Goal: Task Accomplishment & Management: Complete application form

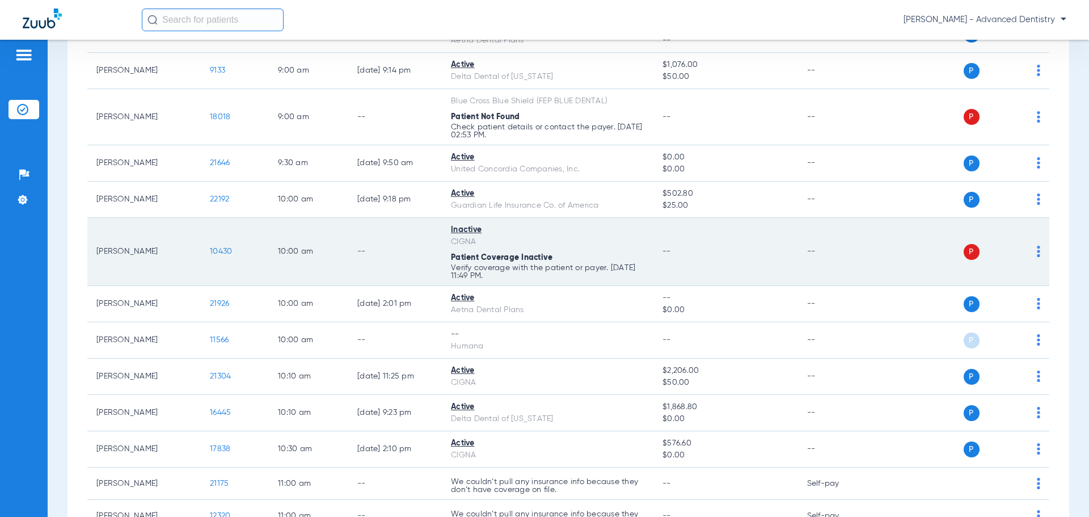
scroll to position [227, 0]
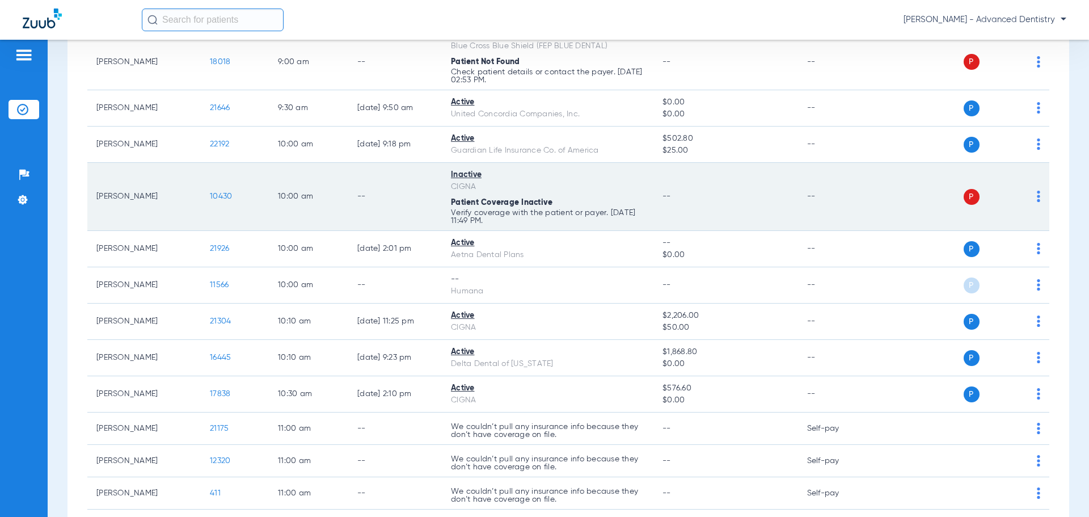
drag, startPoint x: 455, startPoint y: 210, endPoint x: 842, endPoint y: 200, distance: 387.5
click at [455, 84] on p "Verify coverage with the patient or payer. [DATE] 11:49 PM." at bounding box center [547, 76] width 193 height 16
drag, startPoint x: 501, startPoint y: 213, endPoint x: 979, endPoint y: 189, distance: 478.7
click at [505, 84] on p "Verify coverage with the patient or payer. [DATE] 11:49 PM." at bounding box center [547, 76] width 193 height 16
click at [227, 195] on span "10430" at bounding box center [221, 196] width 22 height 8
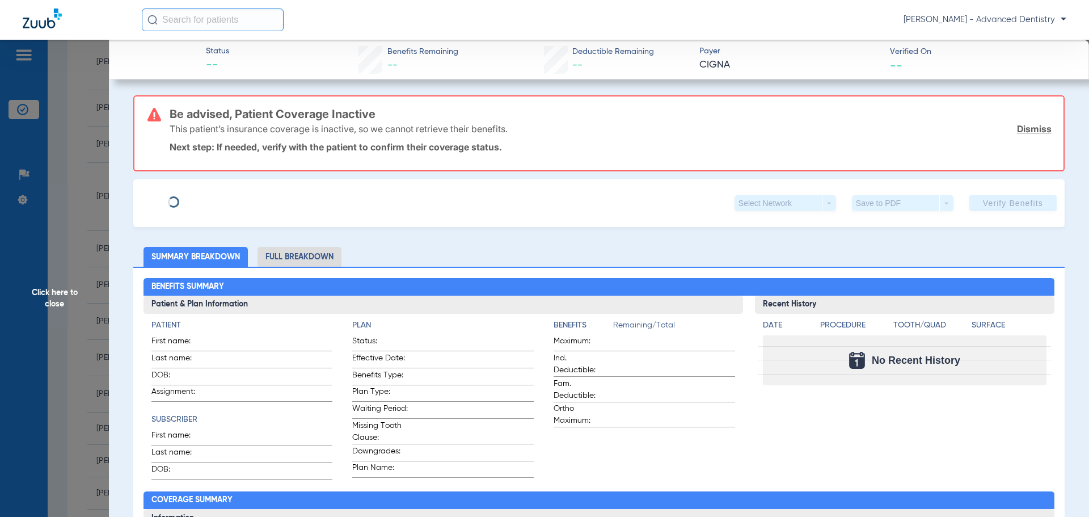
type input "Christopher"
type input "Peterson"
type input "10/02/1990"
type input "U92728624"
type input "2501846"
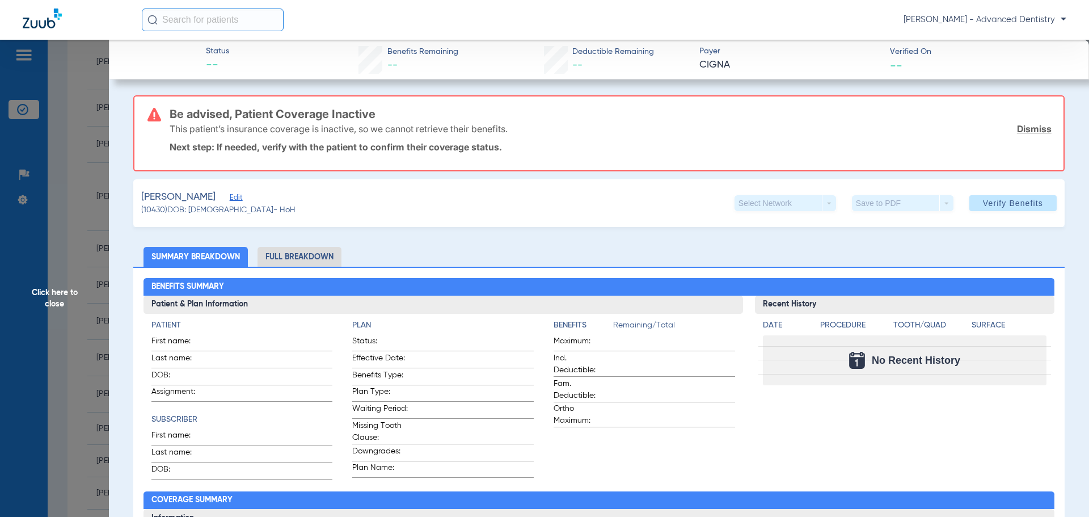
click at [240, 197] on span "Edit" at bounding box center [235, 198] width 10 height 11
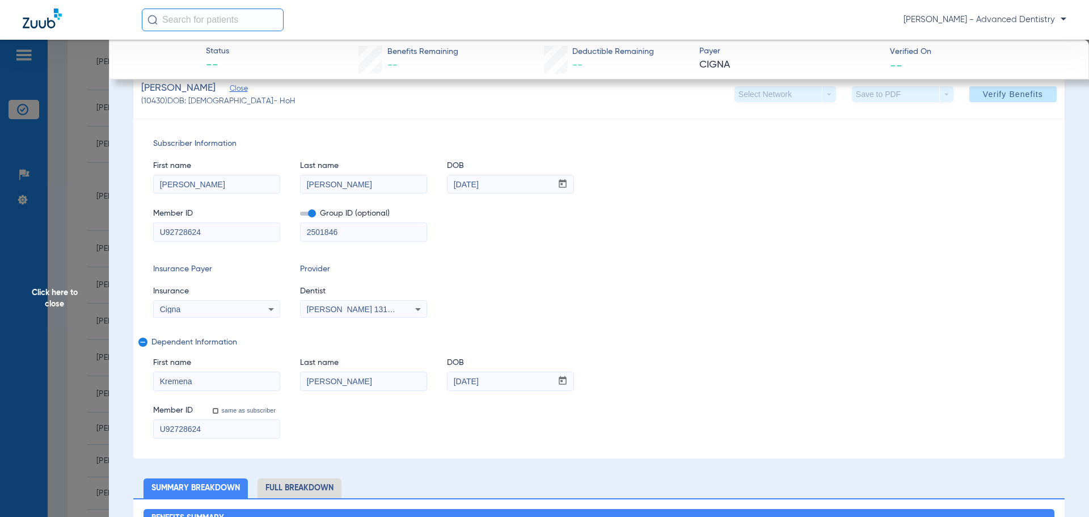
scroll to position [113, 0]
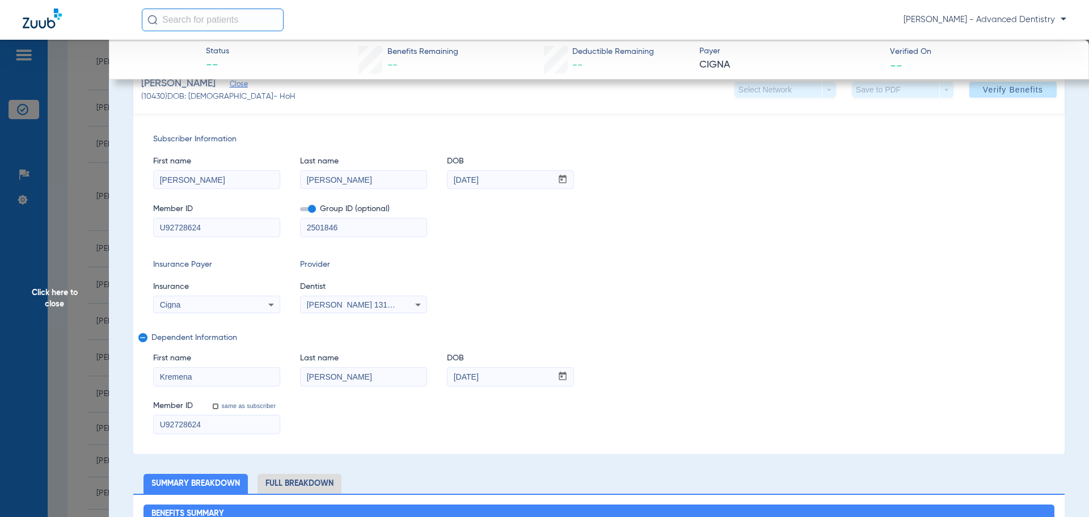
drag, startPoint x: 229, startPoint y: 428, endPoint x: 170, endPoint y: 424, distance: 58.6
click at [170, 424] on input "U92728624" at bounding box center [217, 424] width 126 height 18
click at [140, 334] on mat-icon "remove" at bounding box center [141, 340] width 7 height 14
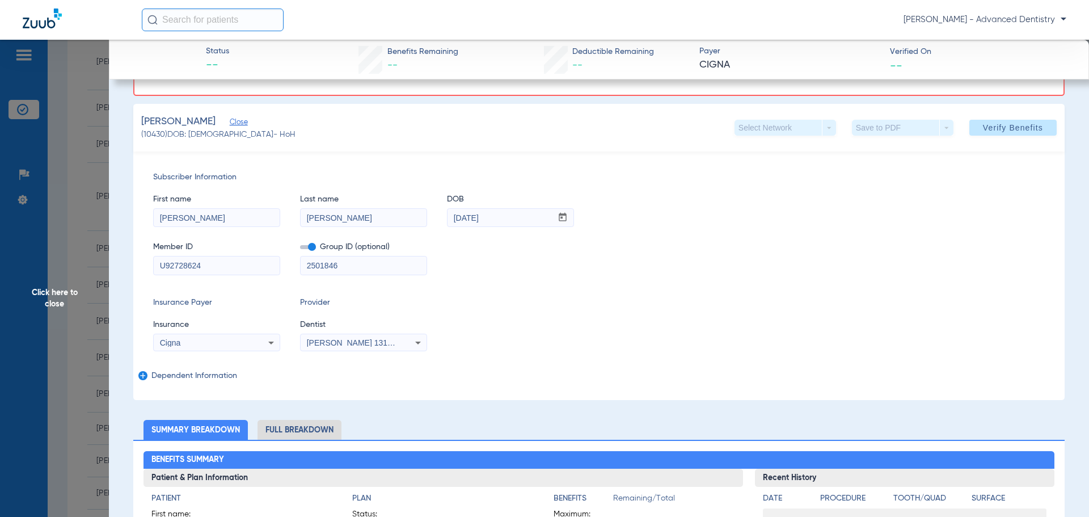
scroll to position [57, 0]
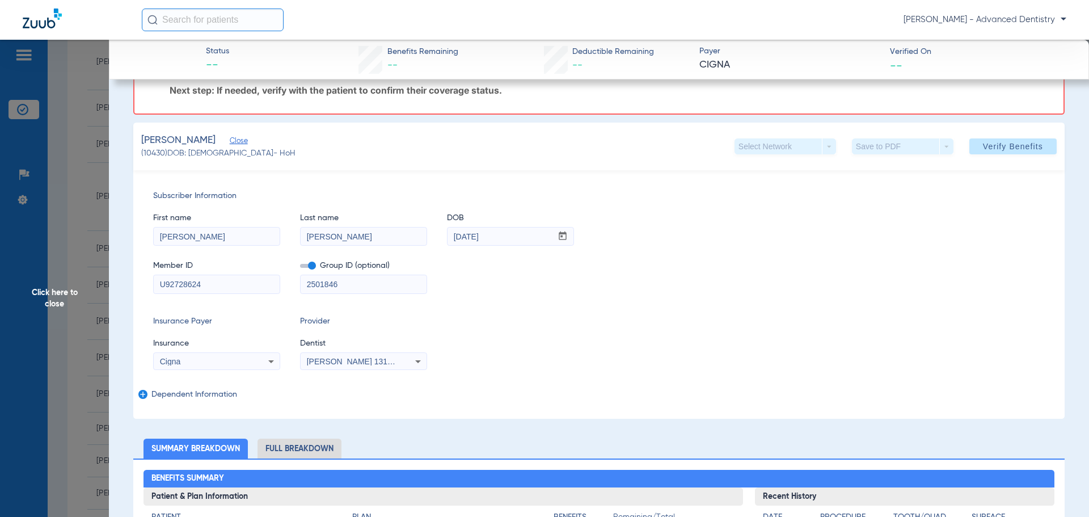
drag, startPoint x: 235, startPoint y: 237, endPoint x: 94, endPoint y: 230, distance: 142.0
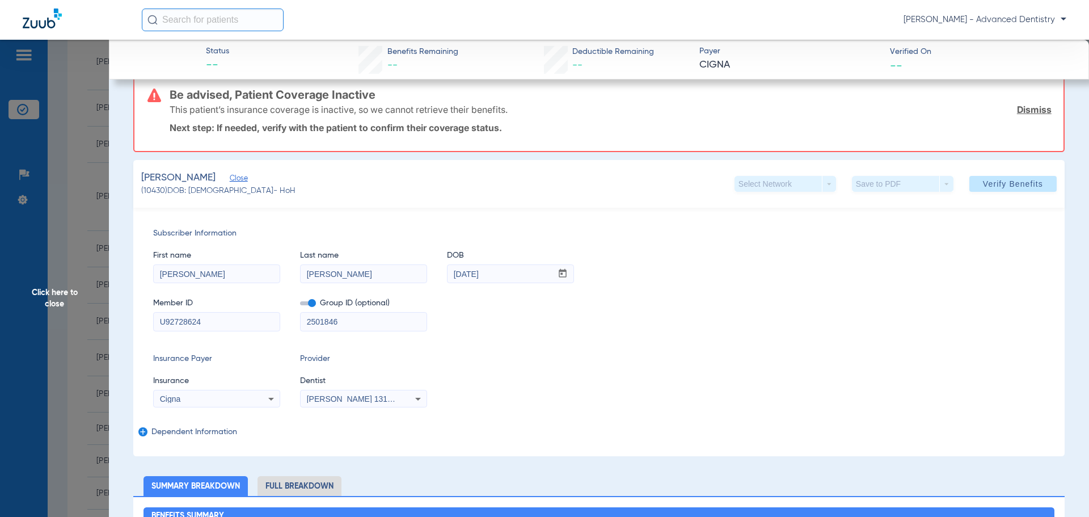
scroll to position [0, 0]
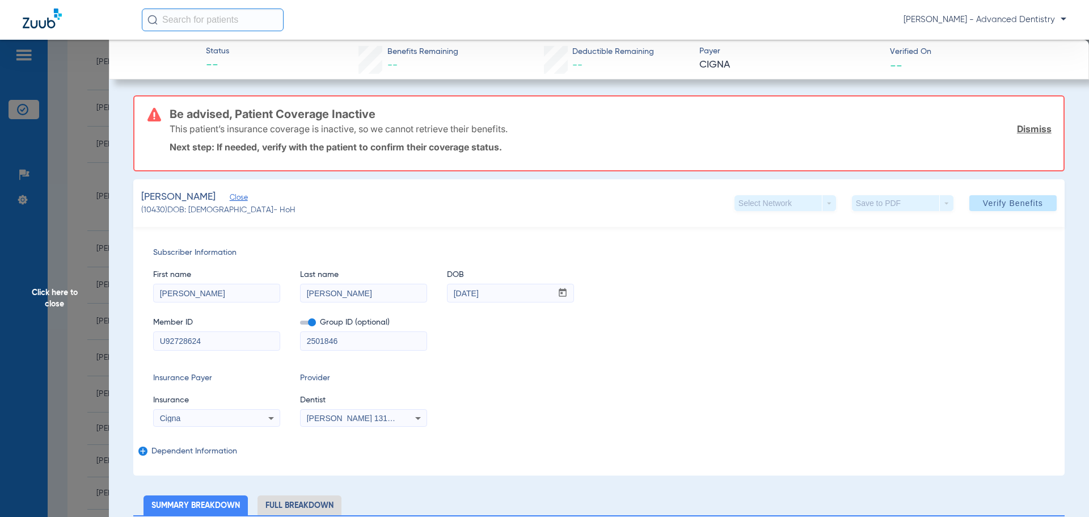
click at [52, 311] on span "Click here to close" at bounding box center [54, 298] width 109 height 517
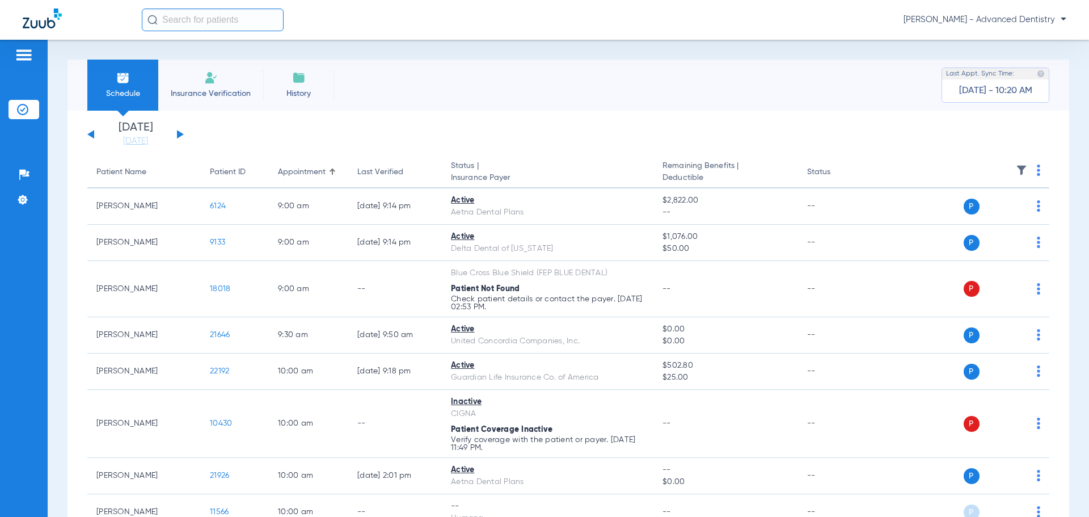
click at [1021, 92] on span "Today - 10:20 AM" at bounding box center [995, 90] width 73 height 11
click at [1006, 90] on span "Today - 10:20 AM" at bounding box center [995, 90] width 73 height 11
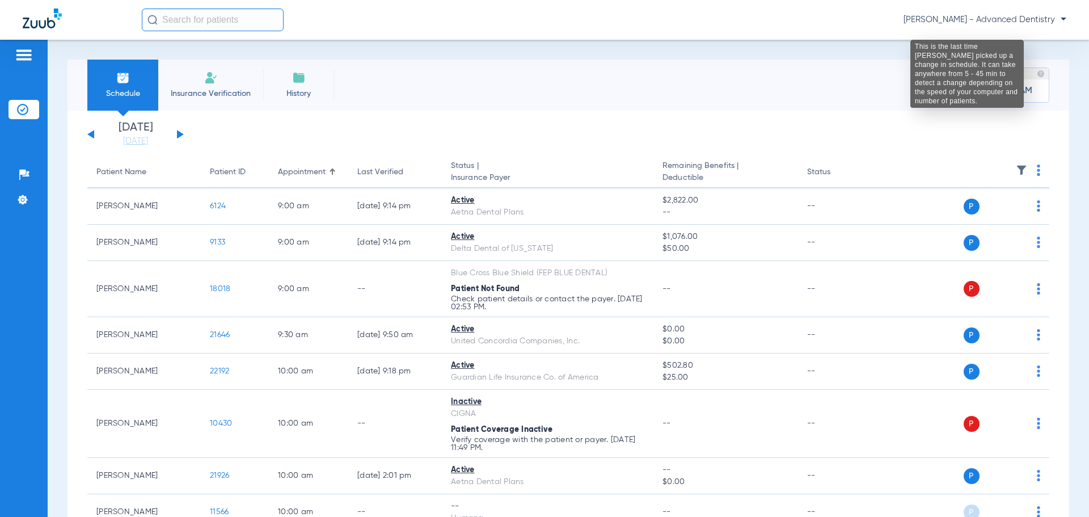
click at [1037, 71] on img at bounding box center [1041, 74] width 8 height 8
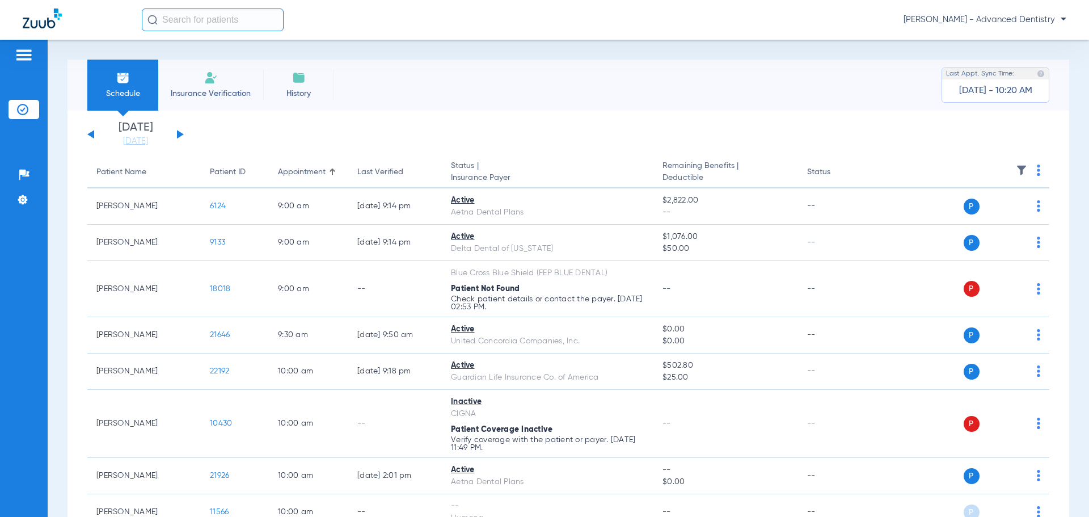
click at [1037, 71] on img at bounding box center [1041, 74] width 8 height 8
click at [1037, 72] on img at bounding box center [1041, 74] width 8 height 8
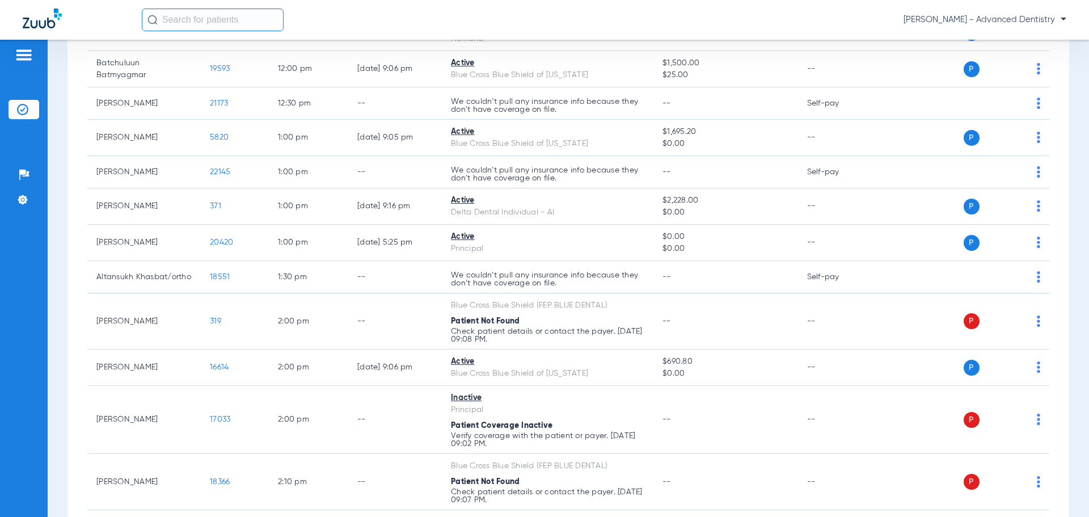
scroll to position [817, 0]
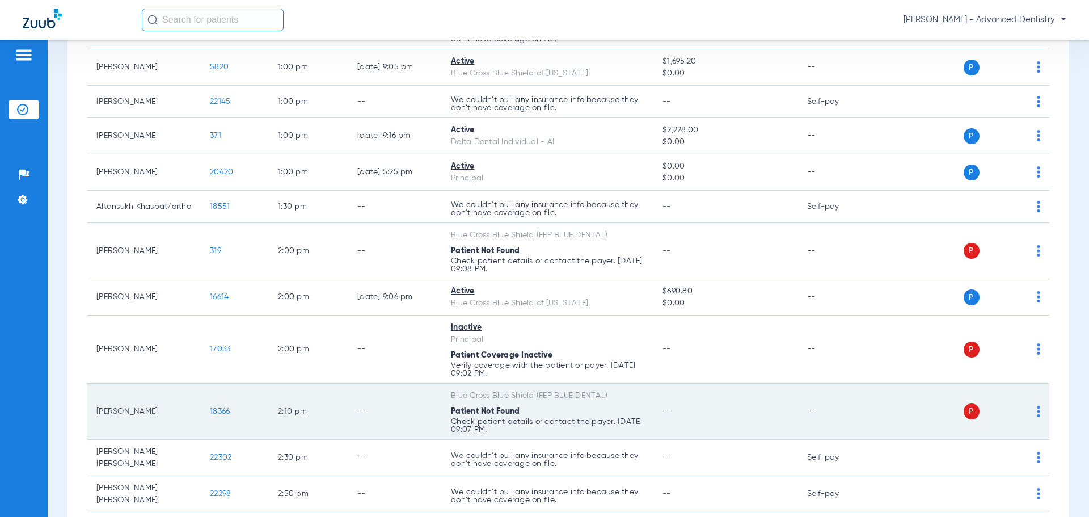
scroll to position [1078, 0]
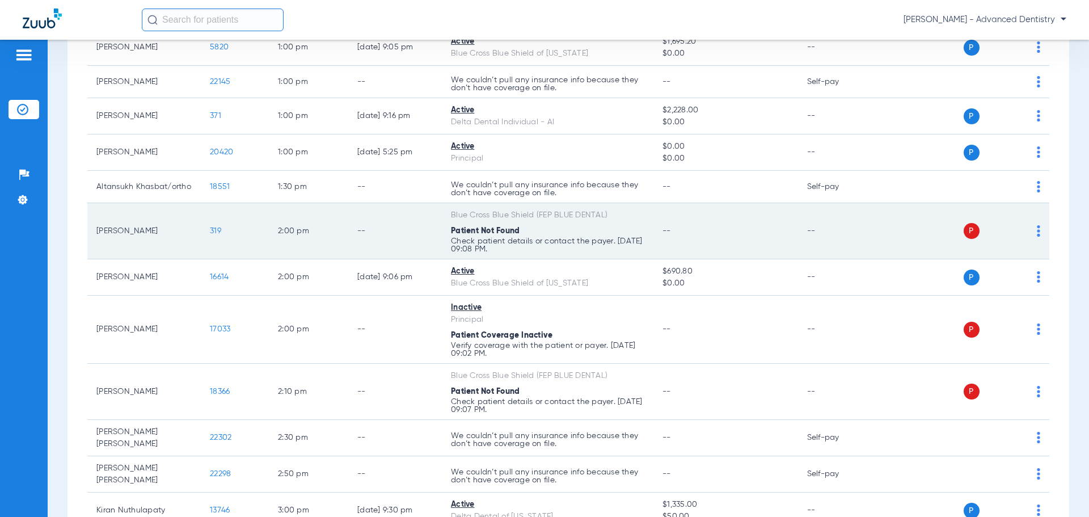
click at [216, 231] on span "319" at bounding box center [215, 231] width 11 height 8
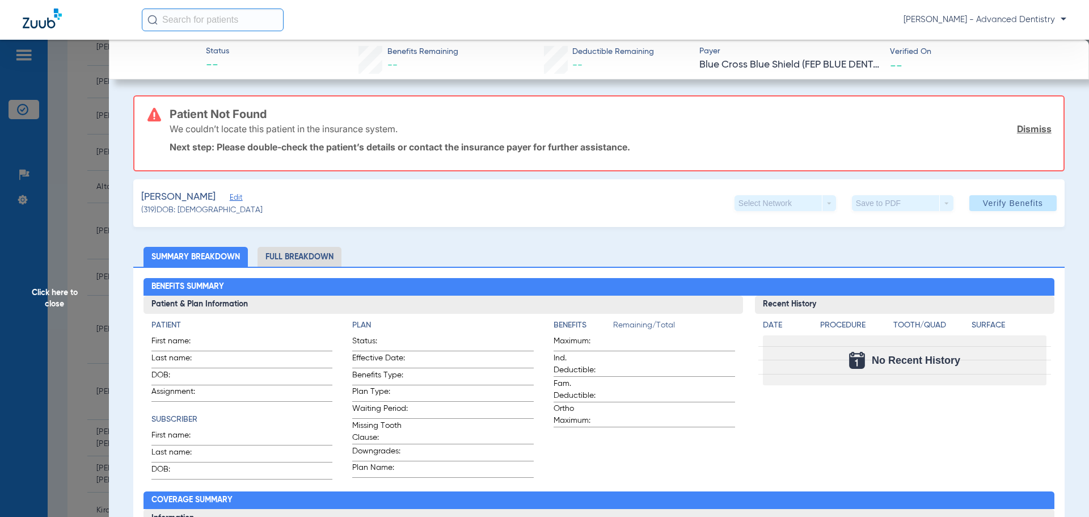
click at [231, 197] on span "Edit" at bounding box center [235, 198] width 10 height 11
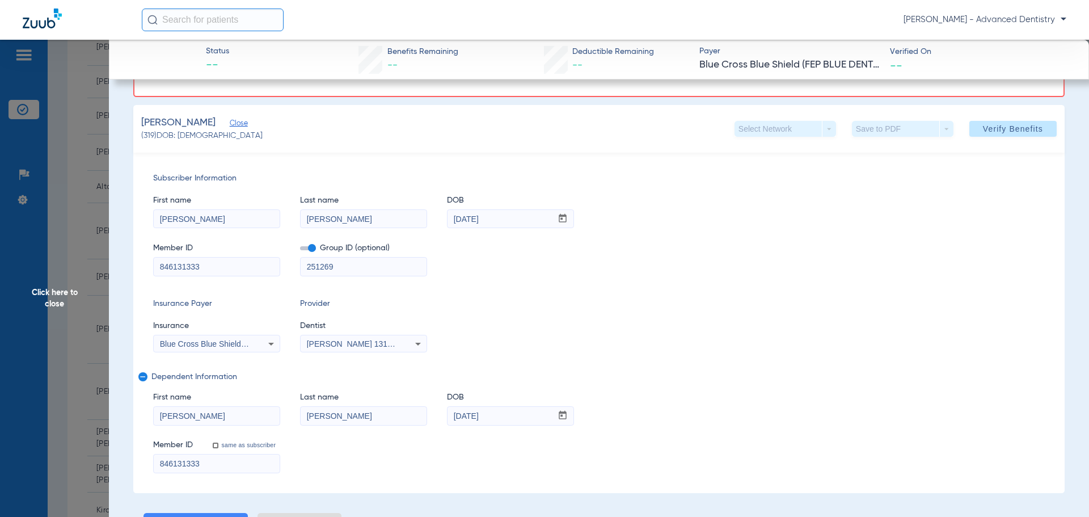
scroll to position [170, 0]
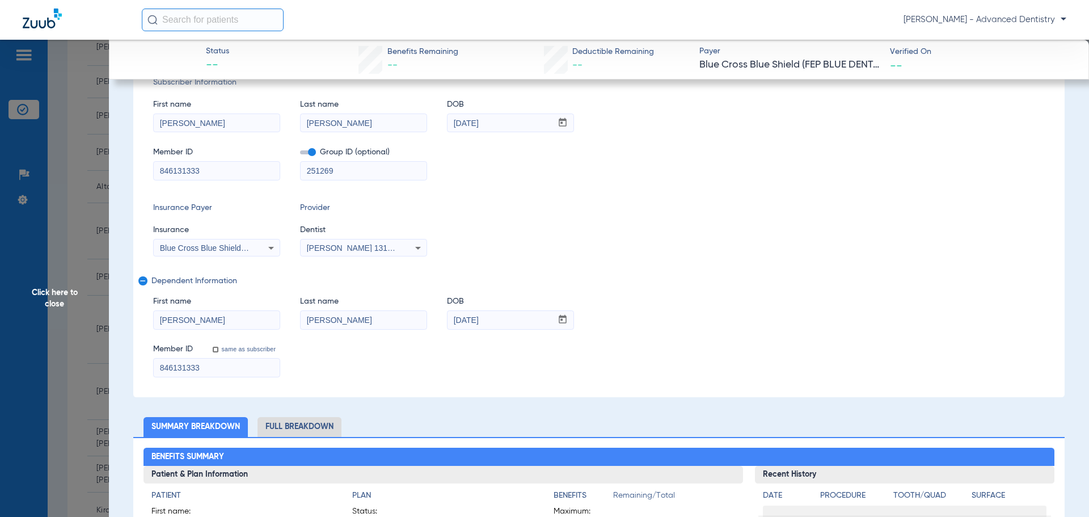
click at [274, 254] on icon at bounding box center [271, 248] width 14 height 14
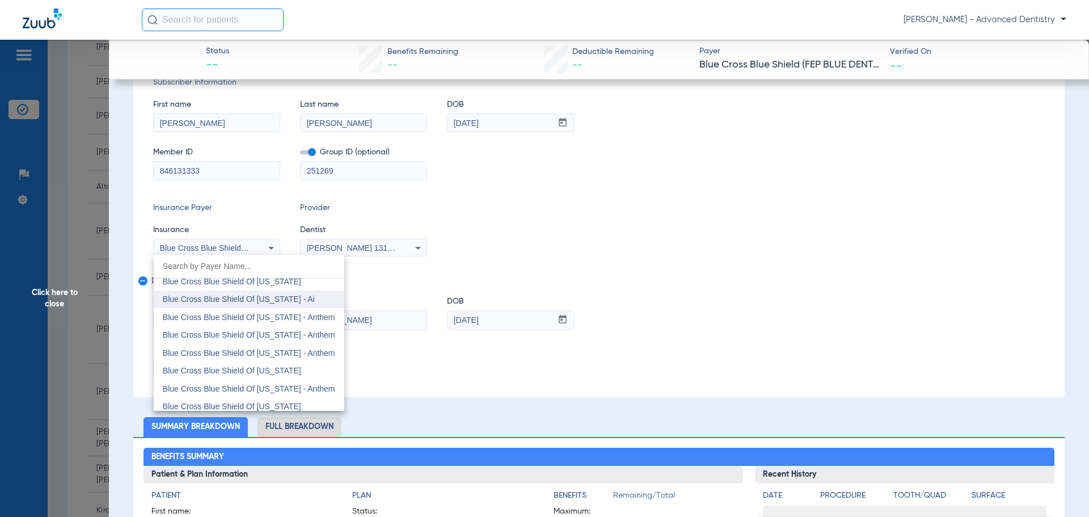
scroll to position [938, 0]
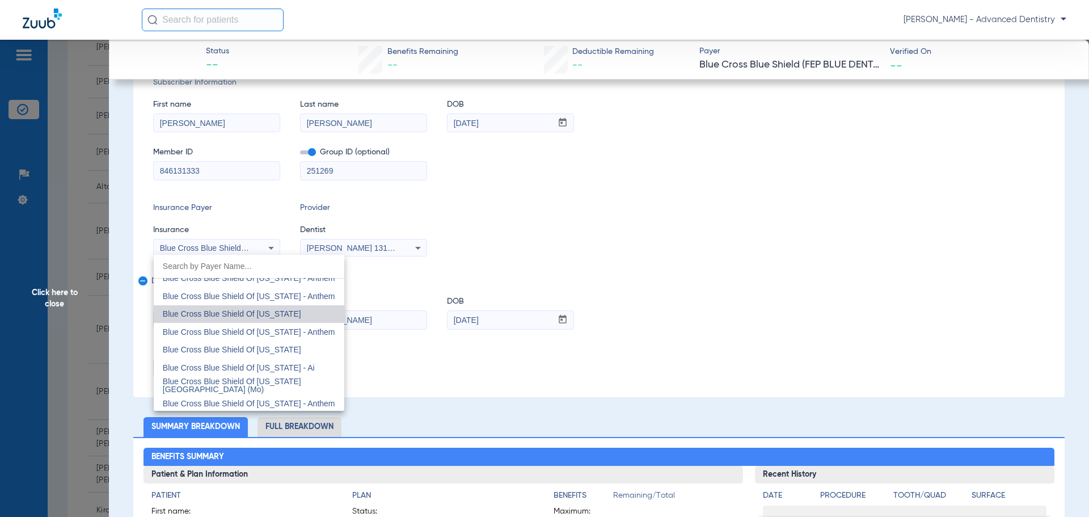
click at [256, 312] on span "Blue Cross Blue Shield Of [US_STATE]" at bounding box center [232, 313] width 138 height 9
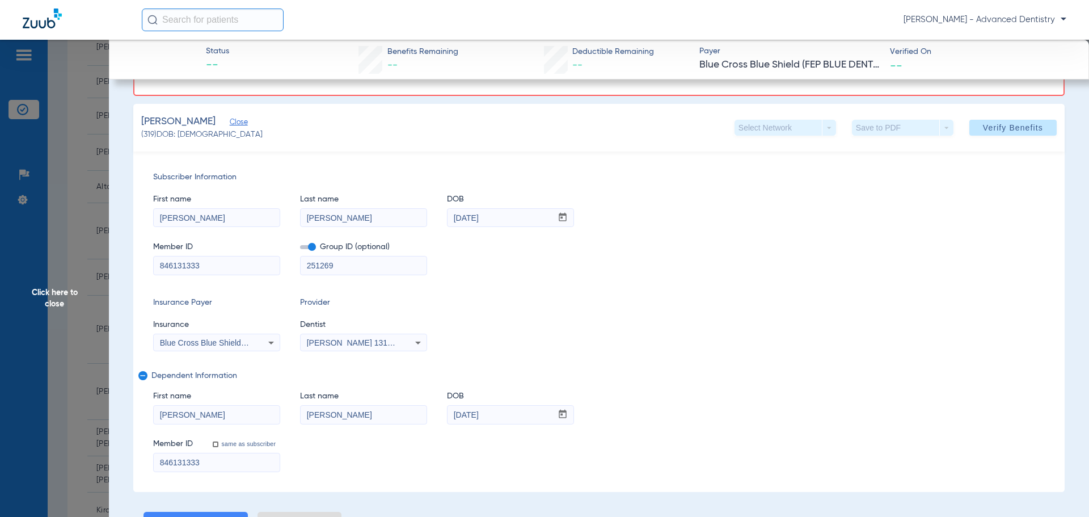
scroll to position [57, 0]
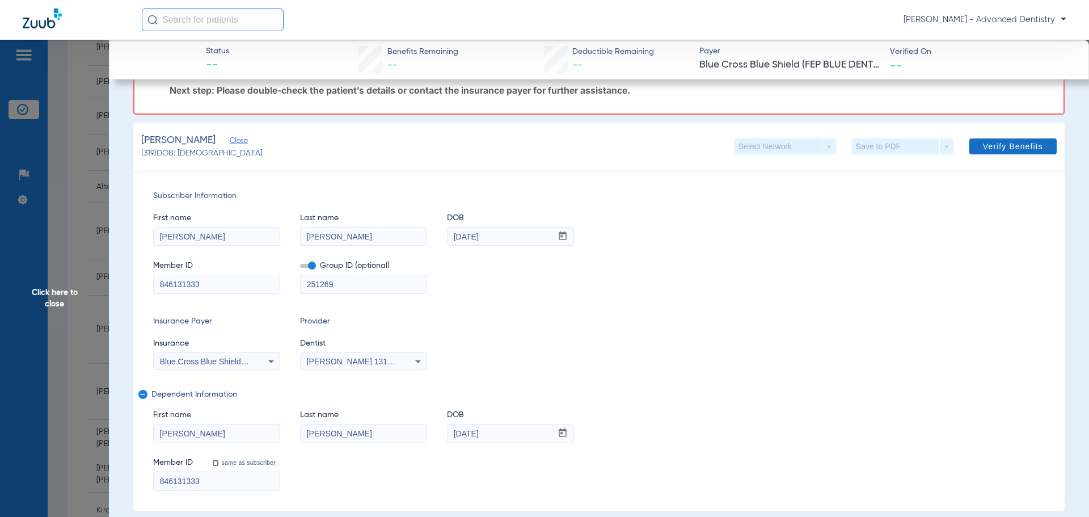
click at [1012, 146] on span "Verify Benefits" at bounding box center [1013, 146] width 60 height 9
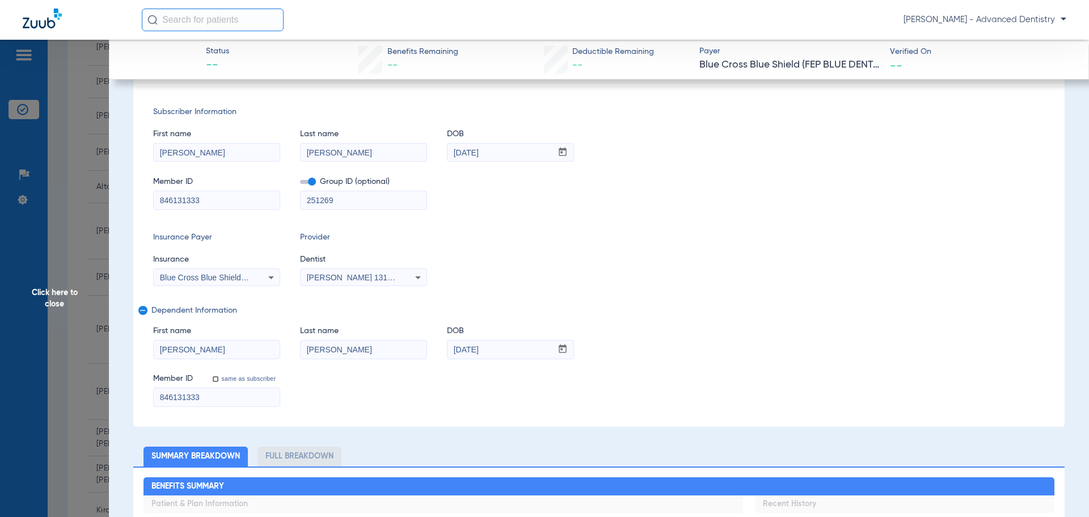
scroll to position [0, 0]
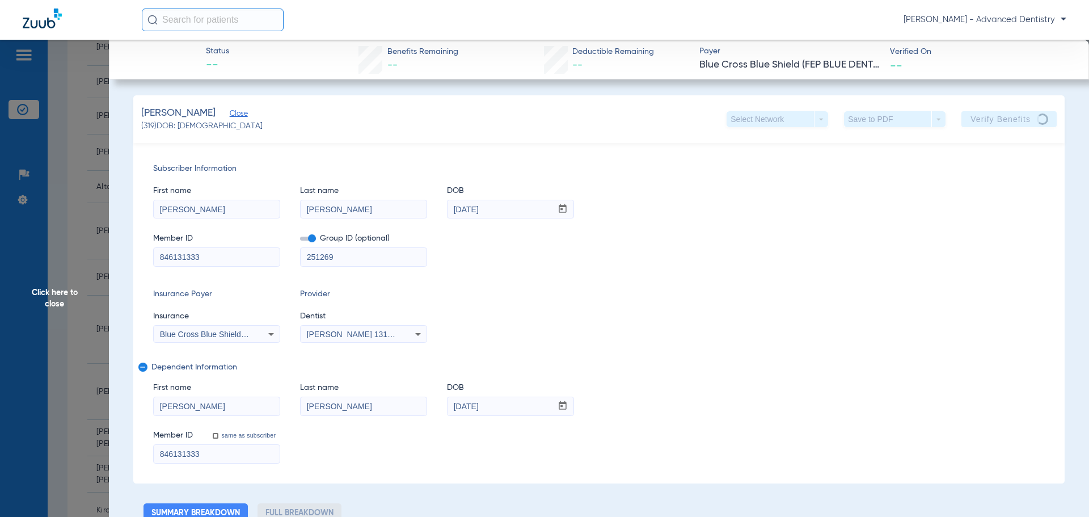
click at [56, 293] on span "Click here to close" at bounding box center [54, 298] width 109 height 517
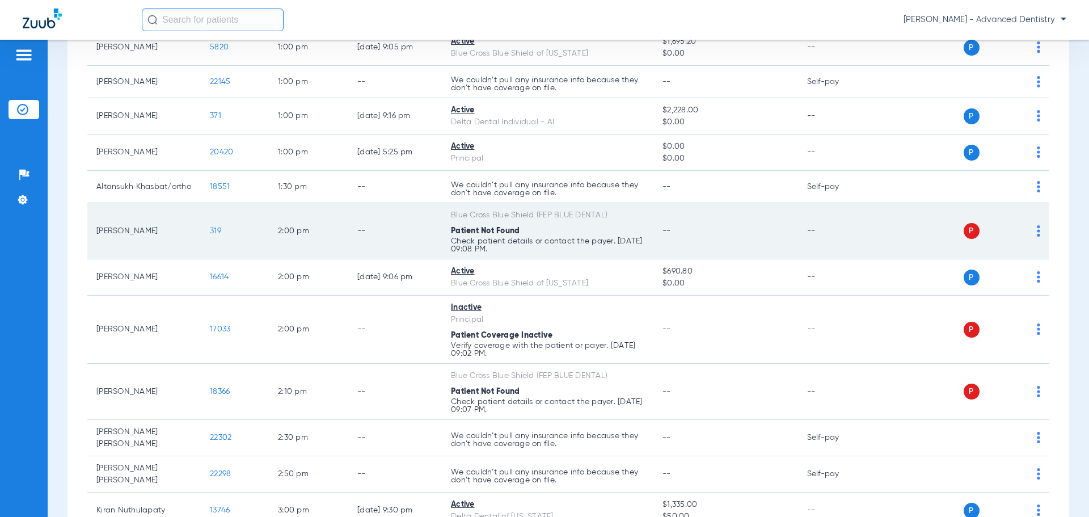
click at [217, 235] on span "319" at bounding box center [215, 231] width 11 height 8
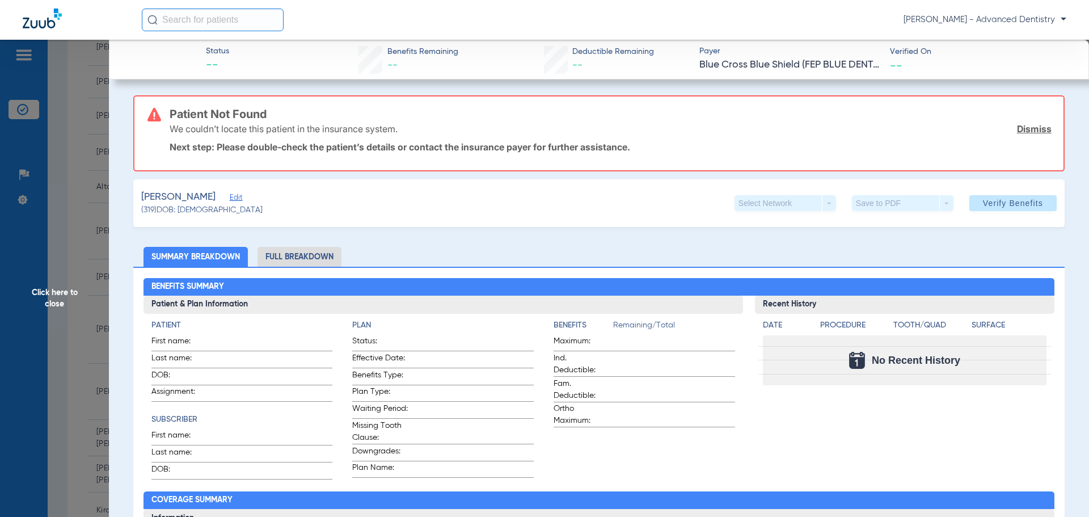
click at [232, 195] on span "Edit" at bounding box center [235, 198] width 10 height 11
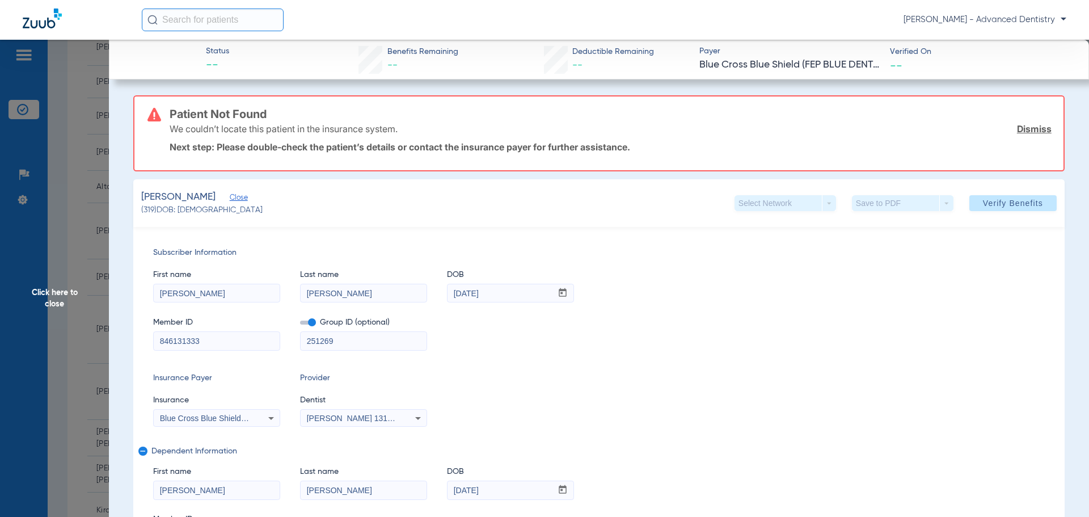
click at [267, 414] on icon at bounding box center [271, 418] width 14 height 14
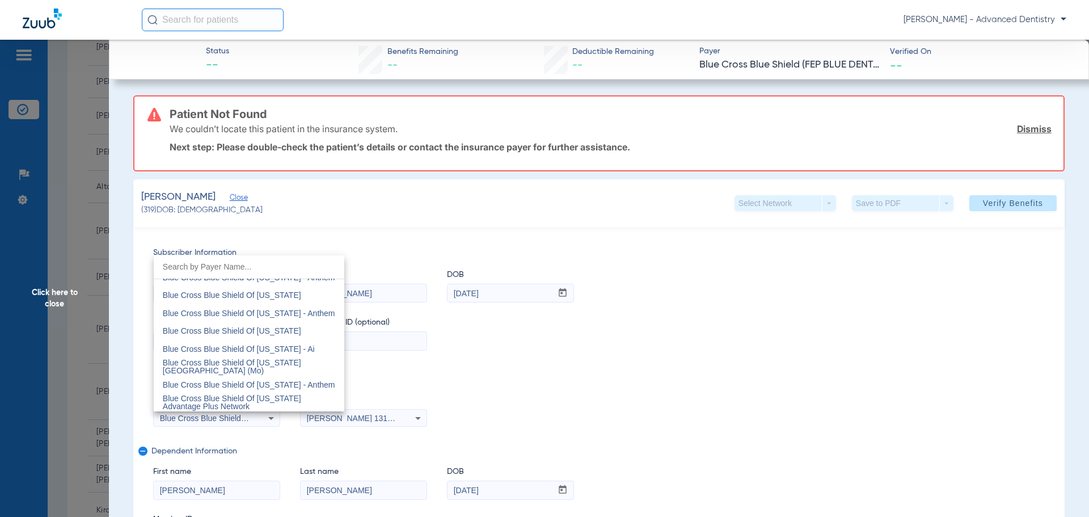
scroll to position [938, 0]
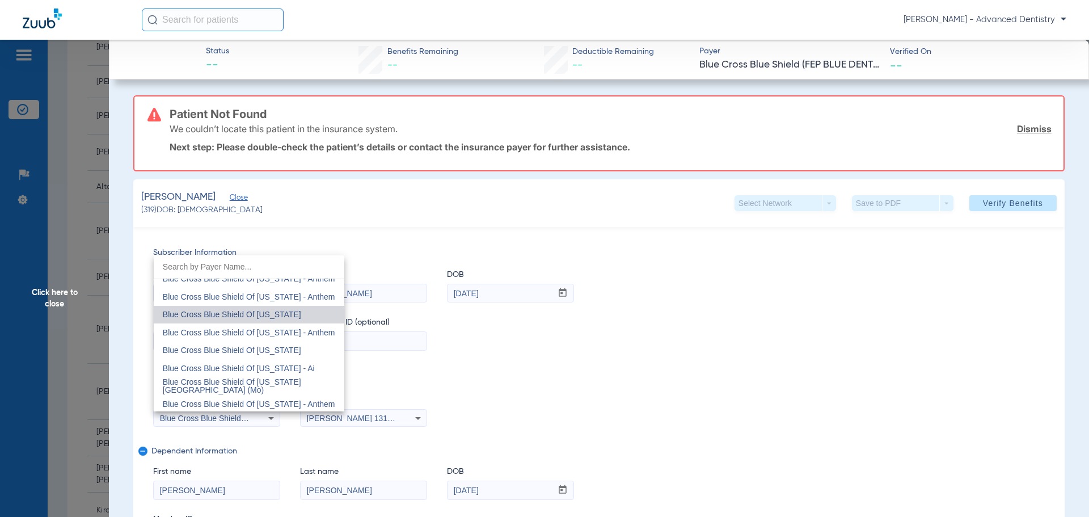
click at [268, 311] on span "Blue Cross Blue Shield Of [US_STATE]" at bounding box center [232, 314] width 138 height 9
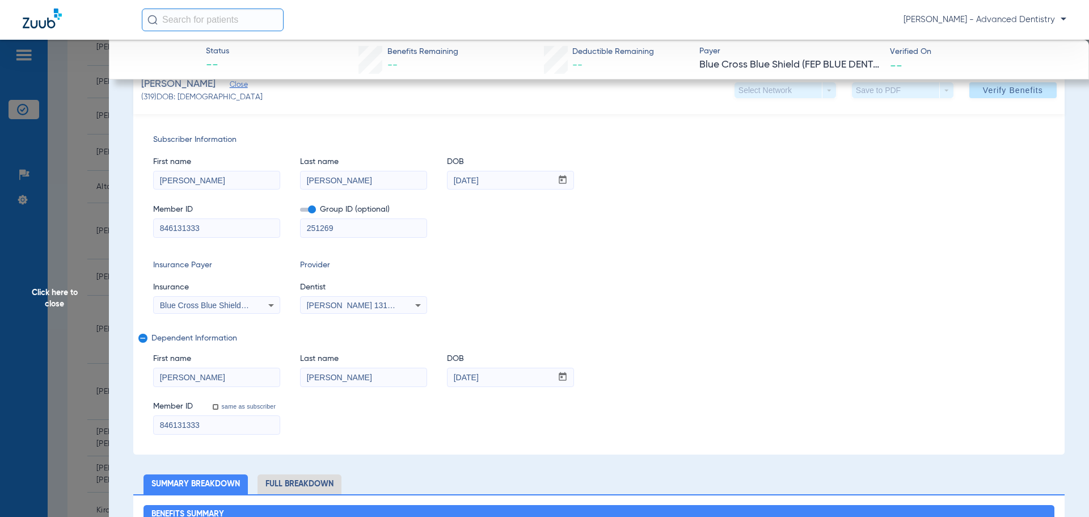
scroll to position [113, 0]
click at [1006, 86] on span "Verify Benefits" at bounding box center [1013, 89] width 60 height 9
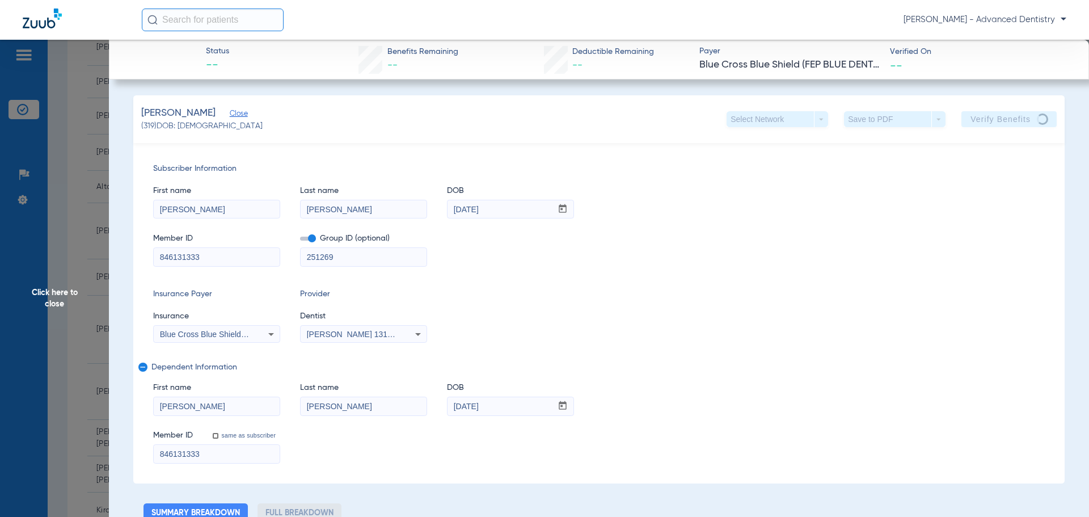
click at [268, 334] on icon at bounding box center [271, 334] width 14 height 14
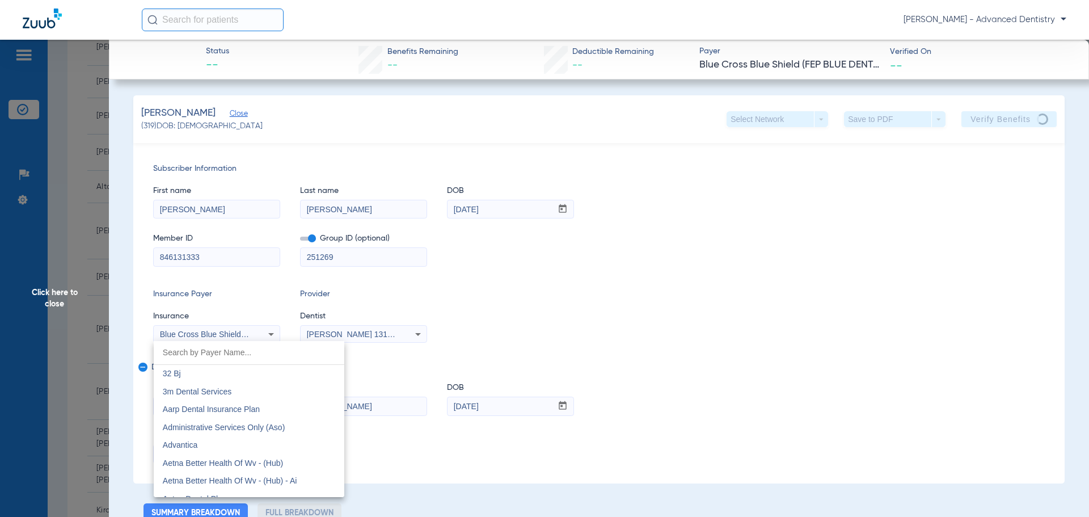
scroll to position [851, 0]
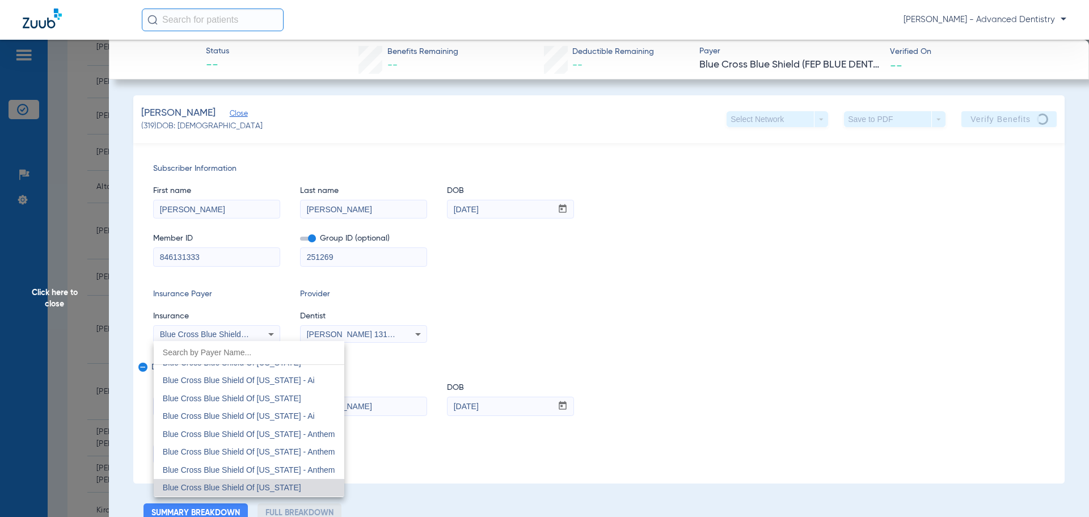
click at [278, 489] on span "Blue Cross Blue Shield Of [US_STATE]" at bounding box center [232, 487] width 138 height 9
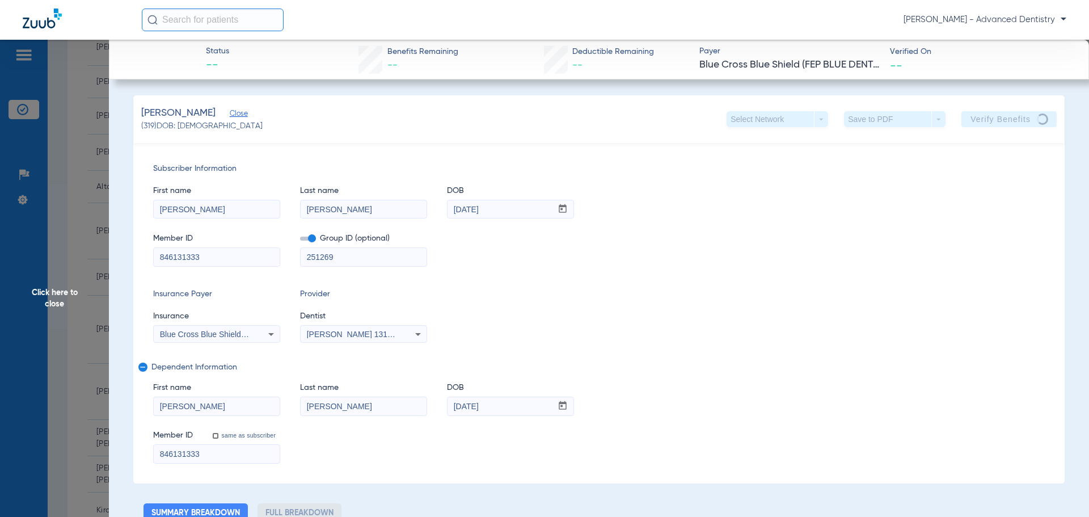
click at [47, 292] on span "Click here to close" at bounding box center [54, 298] width 109 height 517
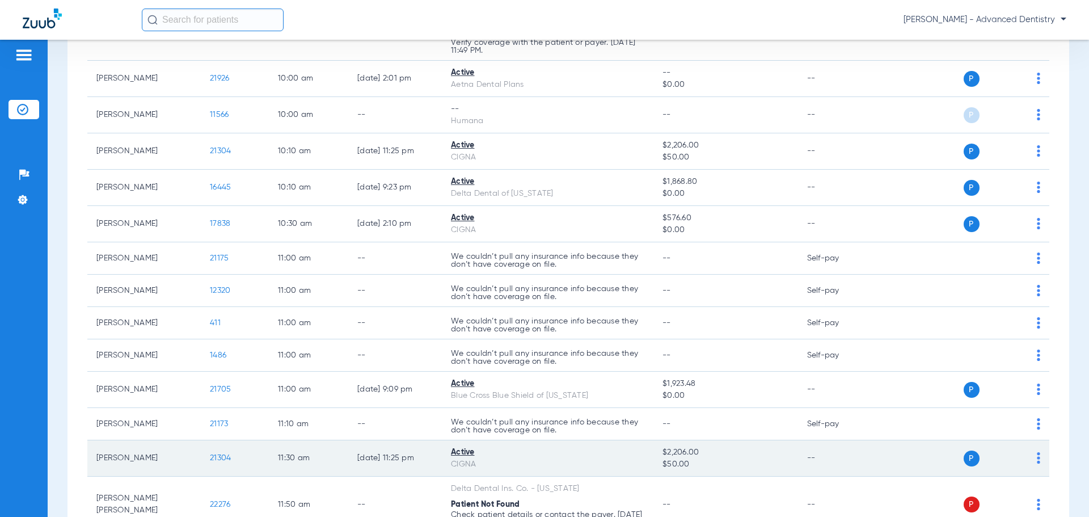
scroll to position [340, 0]
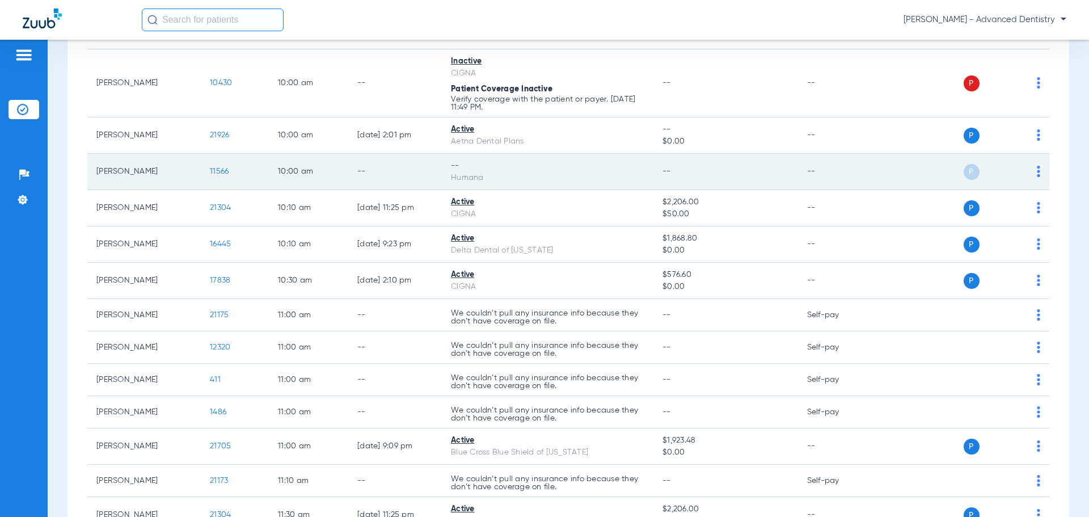
click at [219, 169] on span "11566" at bounding box center [219, 171] width 19 height 8
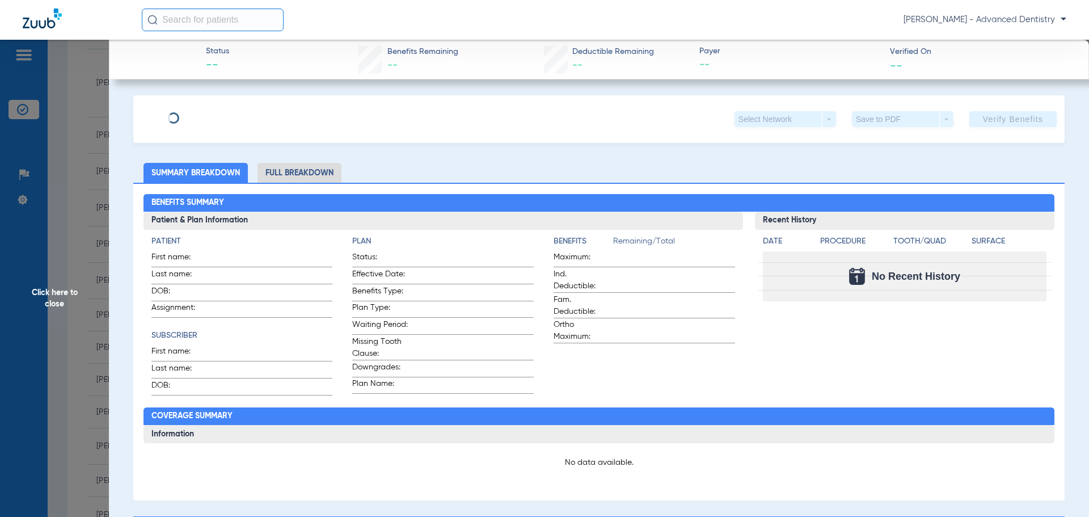
type input "[PERSON_NAME]"
type input "[DATE]"
type input "0000025998752"
type input "INDIV IL"
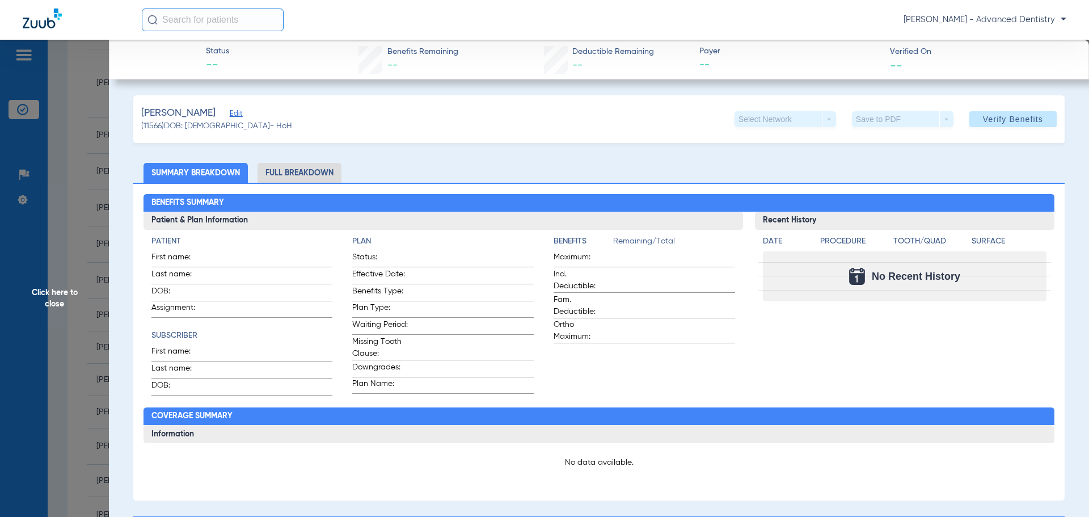
click at [235, 112] on span "Edit" at bounding box center [235, 114] width 10 height 11
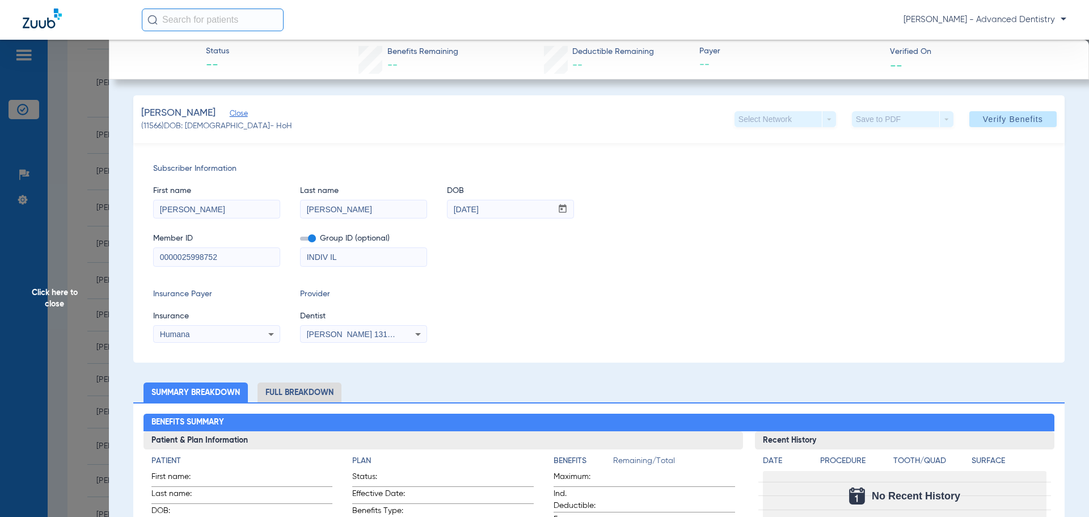
click at [62, 297] on span "Click here to close" at bounding box center [54, 298] width 109 height 517
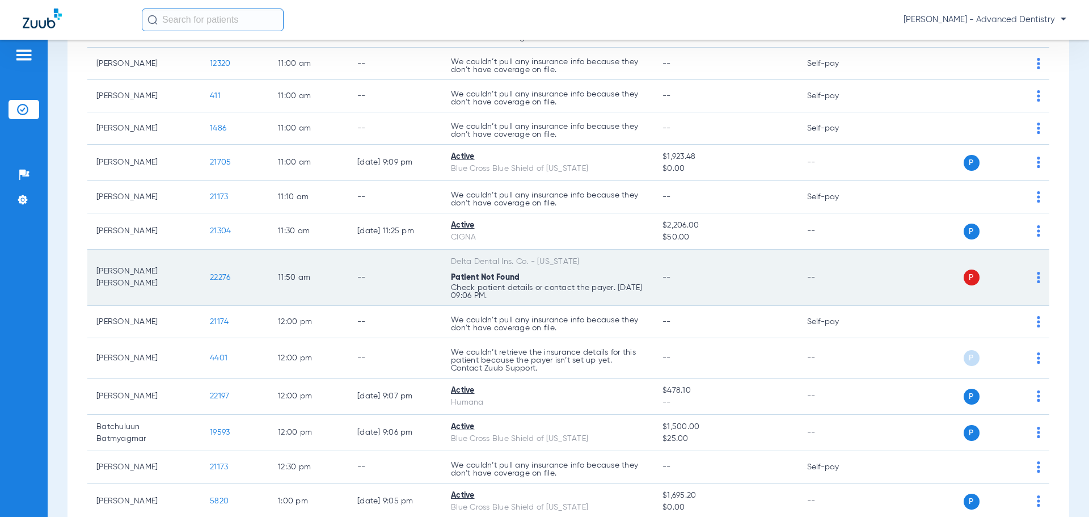
scroll to position [681, 0]
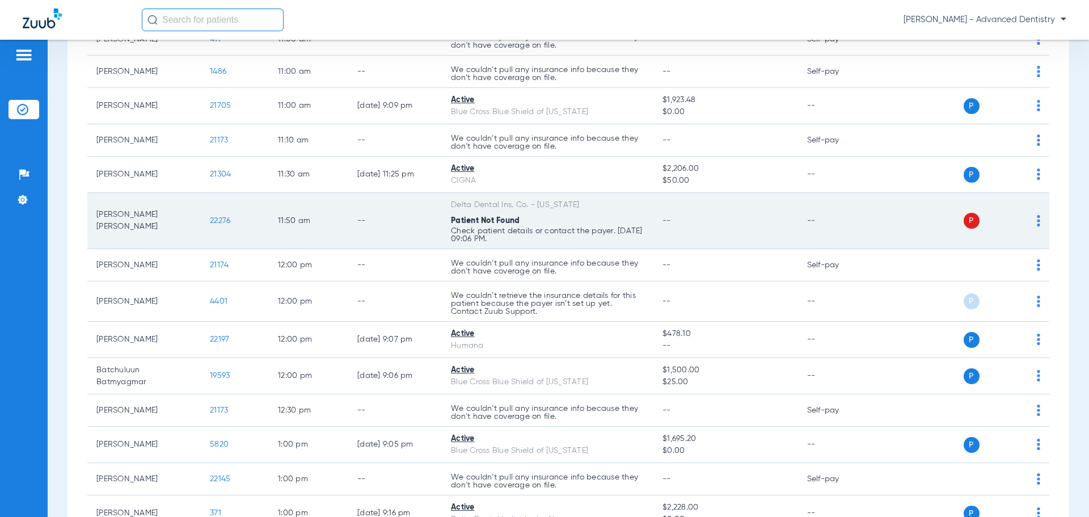
click at [219, 217] on span "22276" at bounding box center [220, 221] width 20 height 8
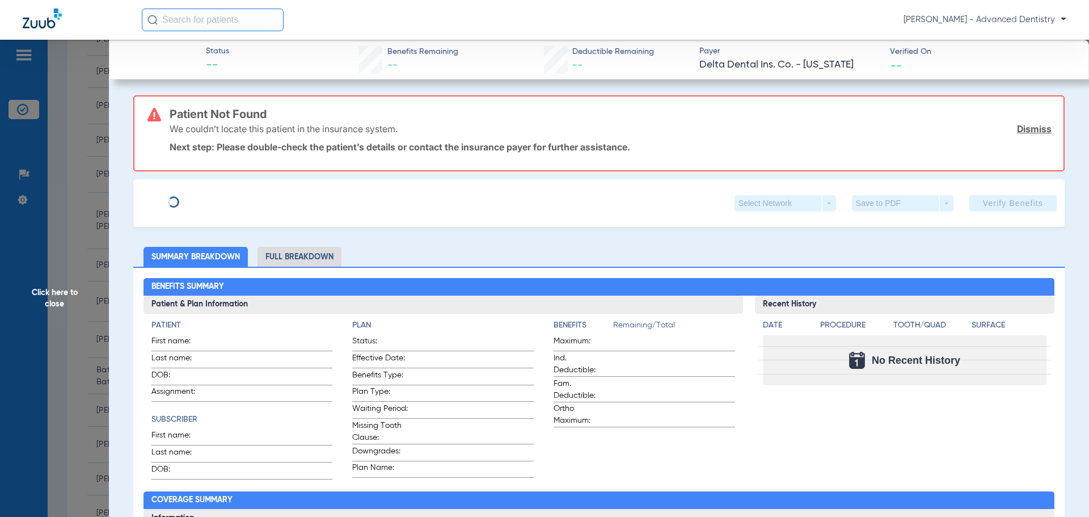
type input "[PERSON_NAME]"
type input "[DATE]"
type input "939910327"
type input "201260000000100000"
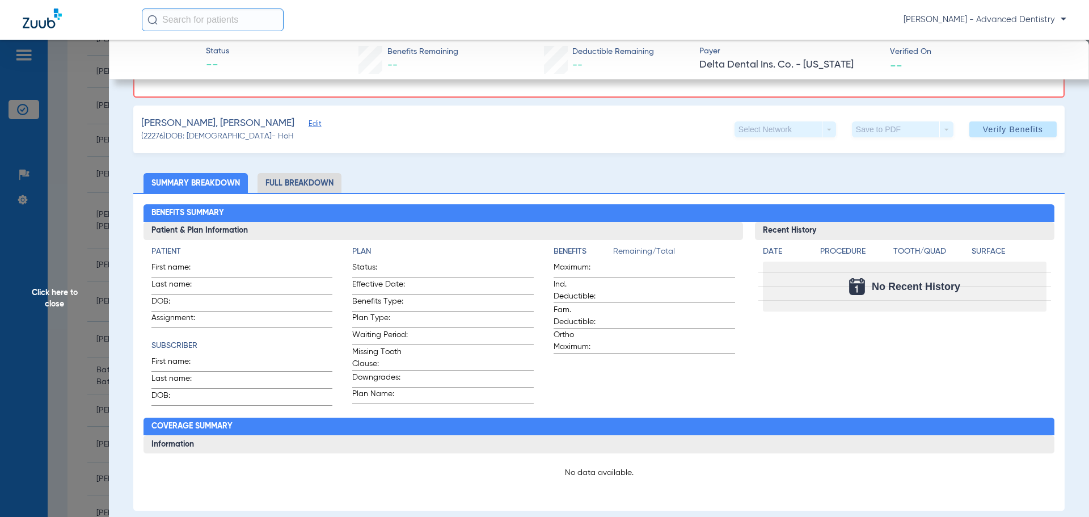
scroll to position [57, 0]
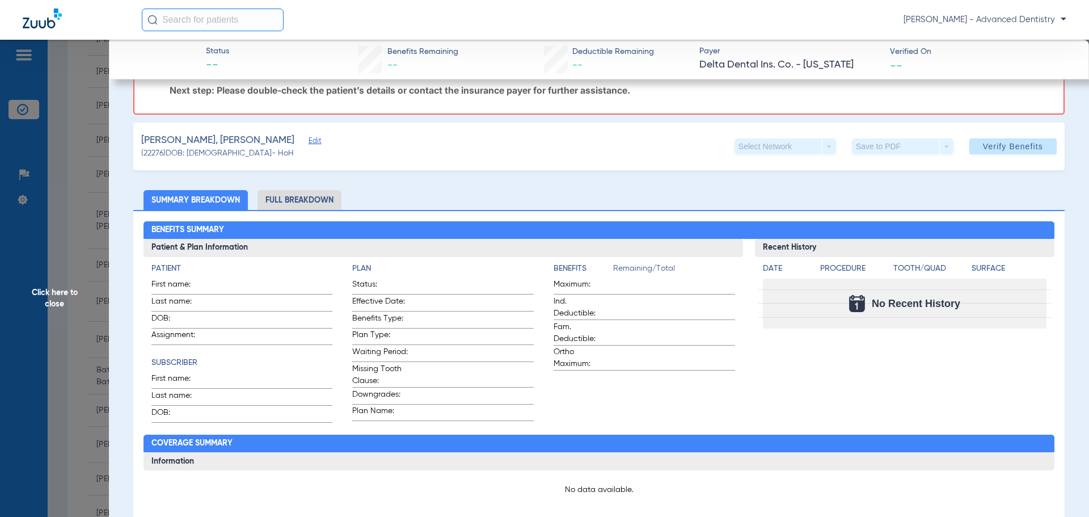
click at [309, 142] on span "Edit" at bounding box center [314, 142] width 10 height 11
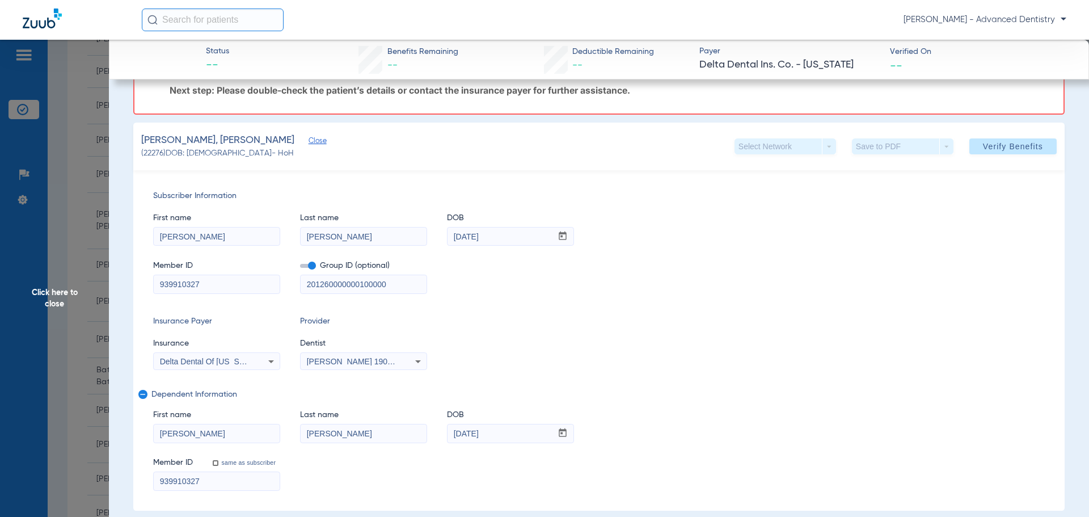
click at [268, 355] on icon at bounding box center [271, 361] width 14 height 14
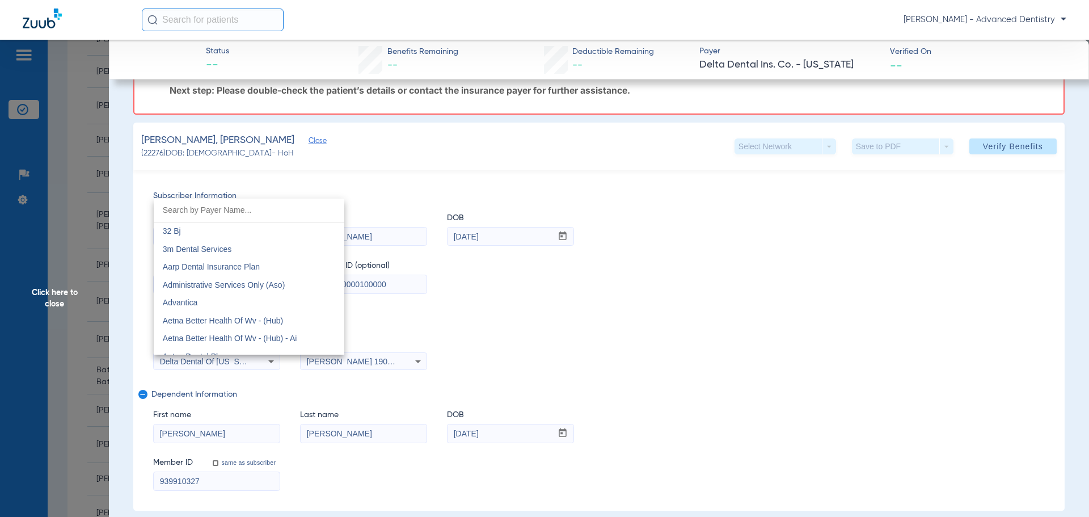
scroll to position [2227, 0]
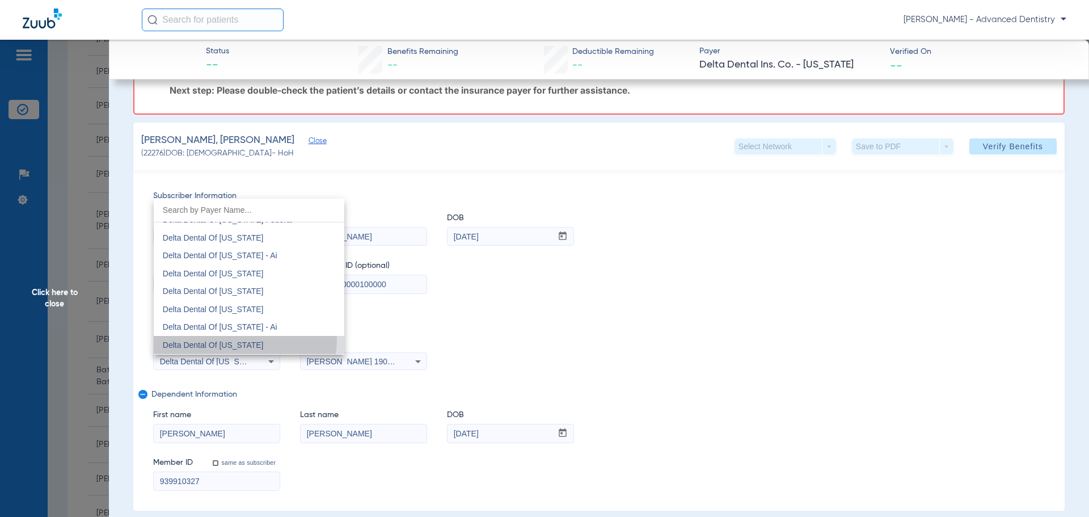
click at [234, 339] on mat-option "Delta Dental Of [US_STATE]" at bounding box center [249, 345] width 191 height 18
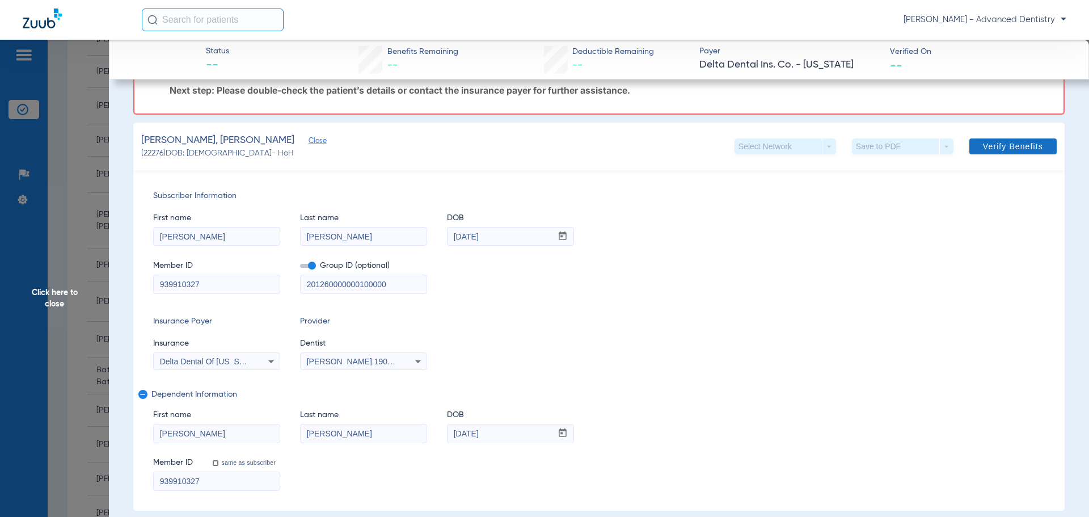
click at [1011, 134] on span at bounding box center [1012, 146] width 87 height 27
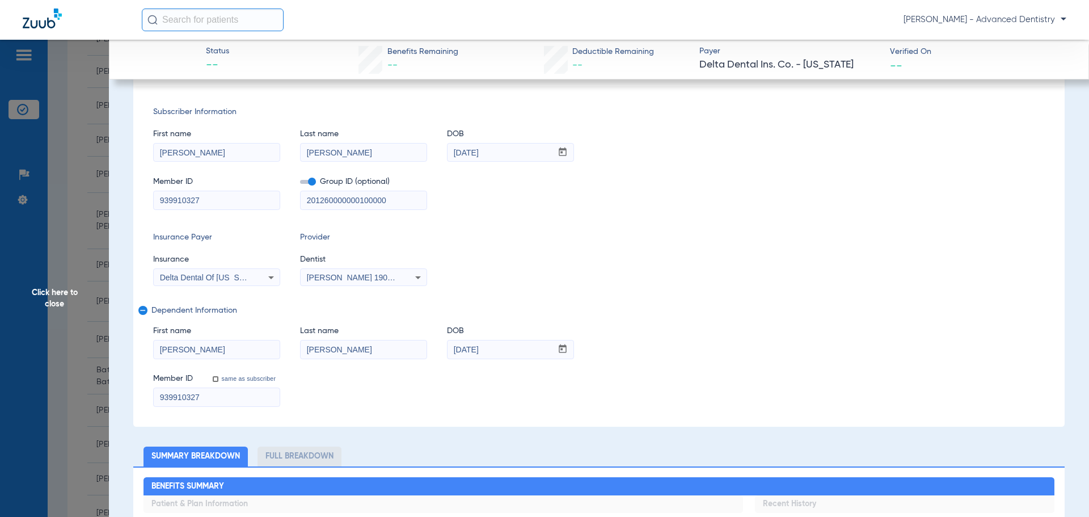
scroll to position [0, 0]
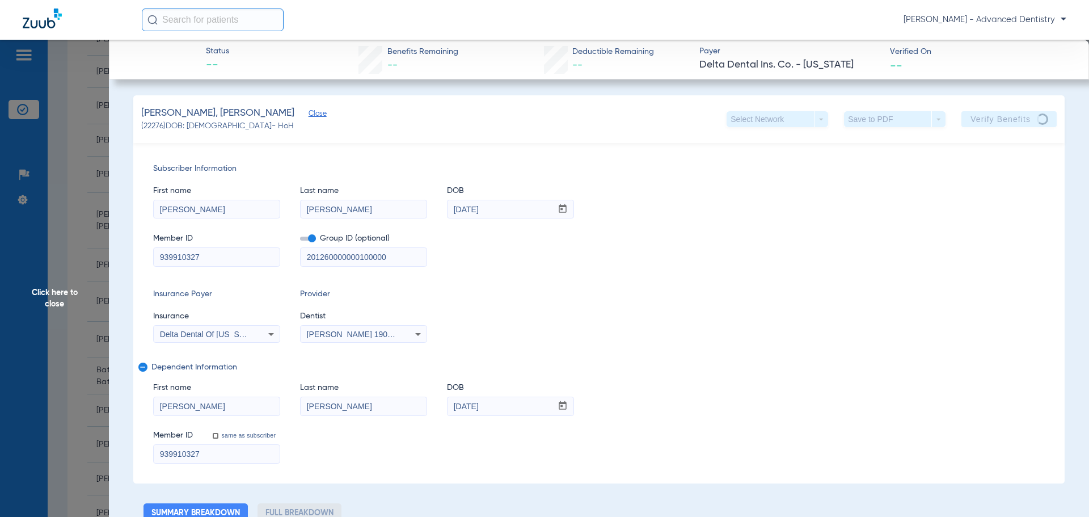
click at [1007, 145] on div "Subscriber Information First name [PERSON_NAME] Last name [PERSON_NAME] mm / dd…" at bounding box center [598, 313] width 931 height 340
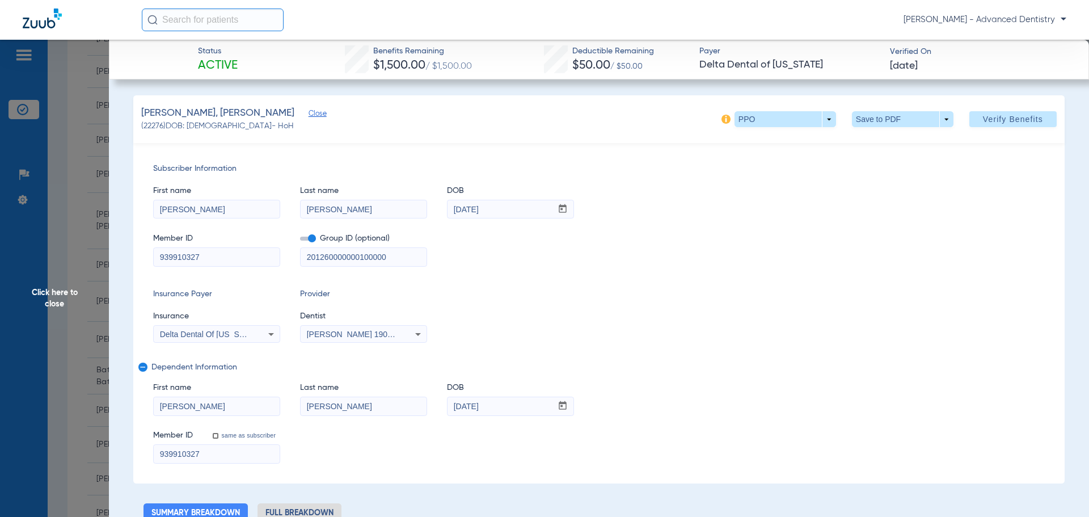
click at [48, 305] on span "Click here to close" at bounding box center [54, 298] width 109 height 517
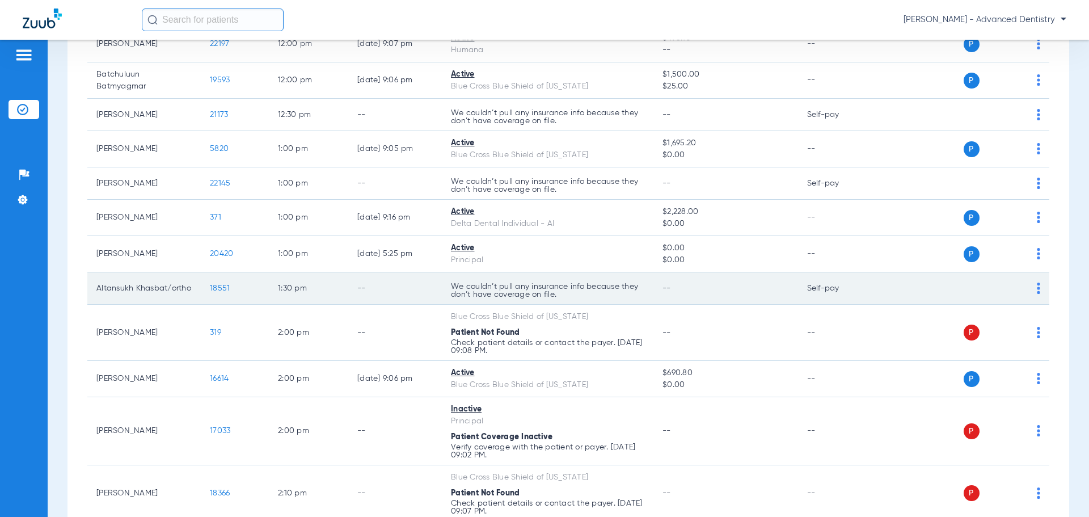
scroll to position [1021, 0]
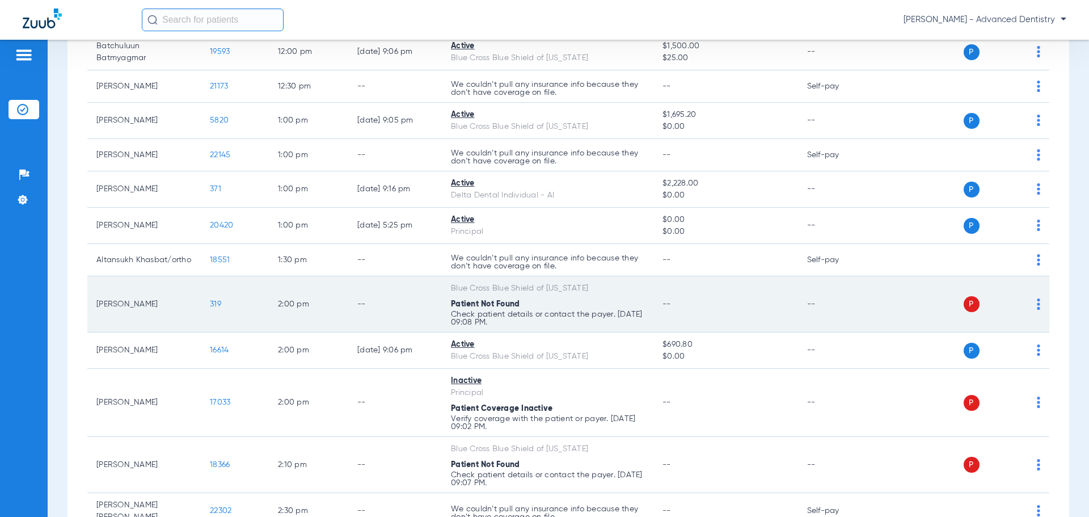
click at [217, 306] on span "319" at bounding box center [215, 304] width 11 height 8
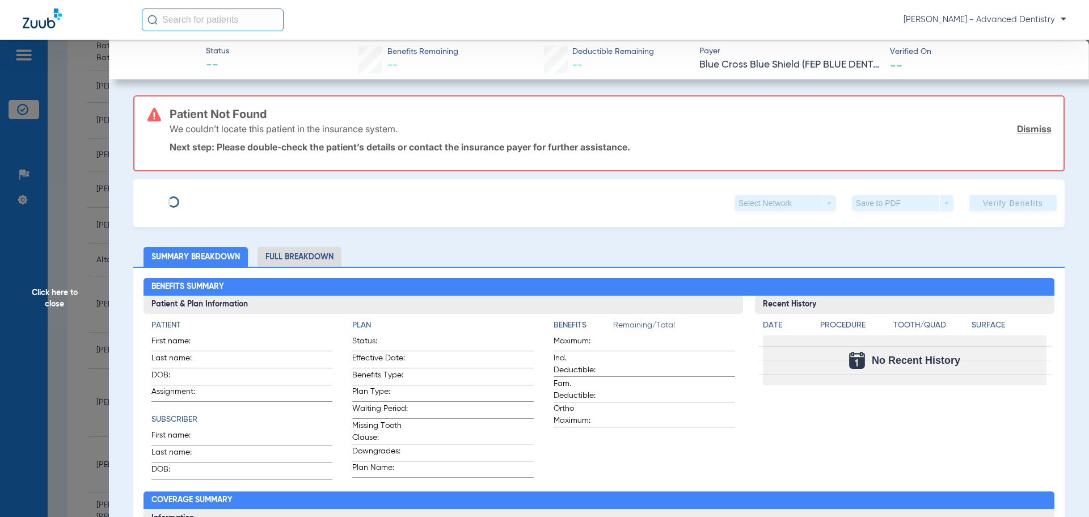
type input "[PERSON_NAME]"
type input "[DATE]"
type input "846131333"
type input "251269"
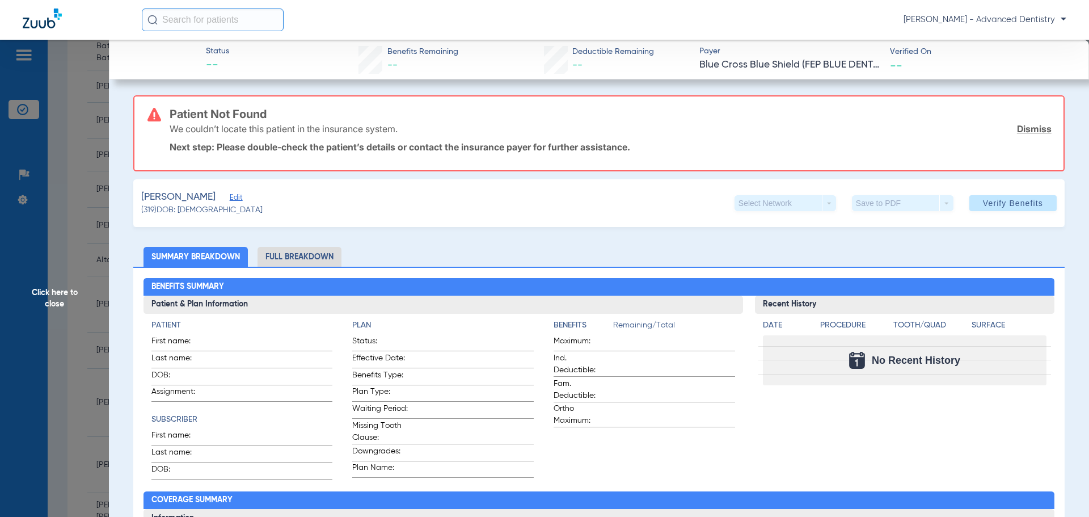
click at [233, 197] on span "Edit" at bounding box center [235, 198] width 10 height 11
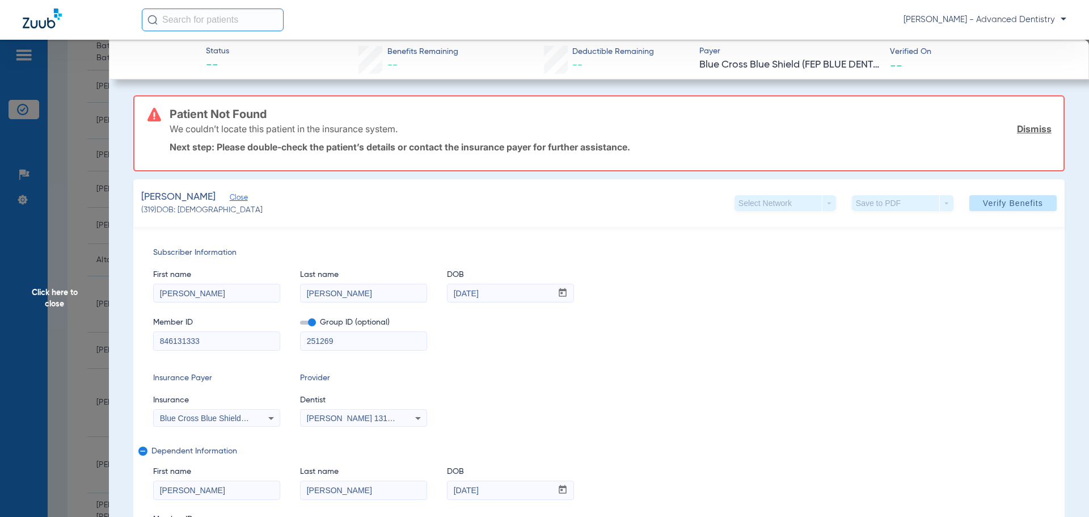
click at [244, 413] on span "Blue Cross Blue Shield Of [US_STATE]" at bounding box center [229, 417] width 138 height 9
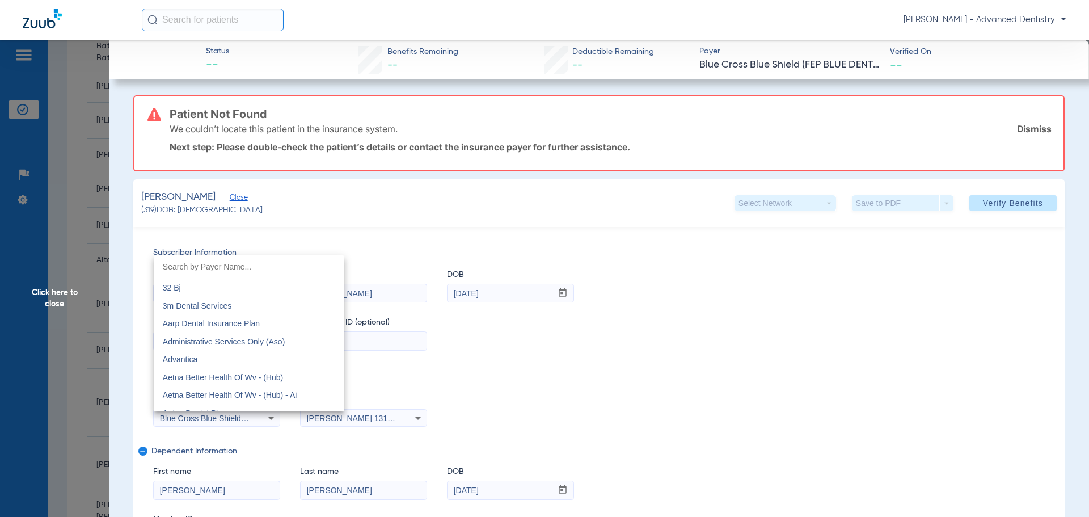
scroll to position [851, 0]
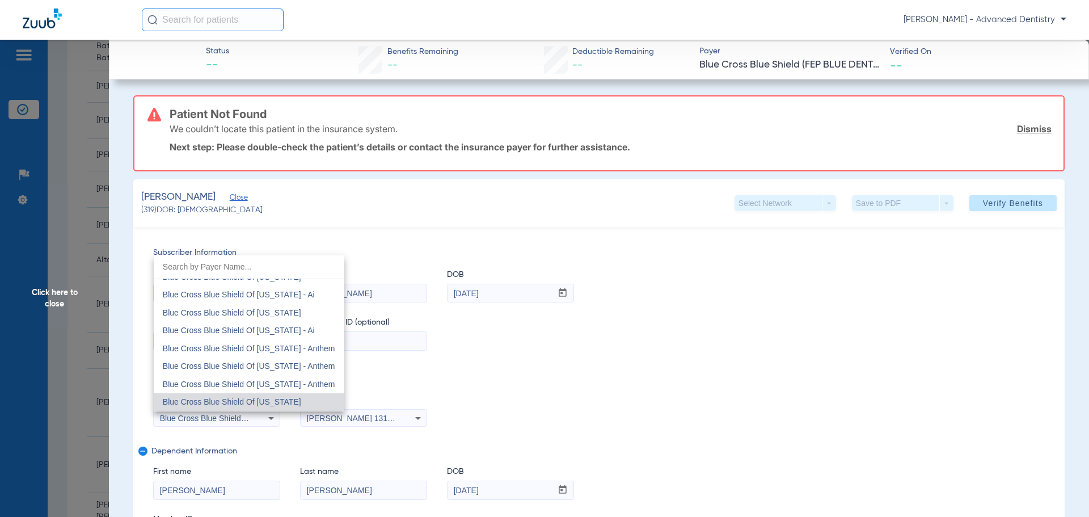
click at [252, 403] on span "Blue Cross Blue Shield Of [US_STATE]" at bounding box center [232, 401] width 138 height 9
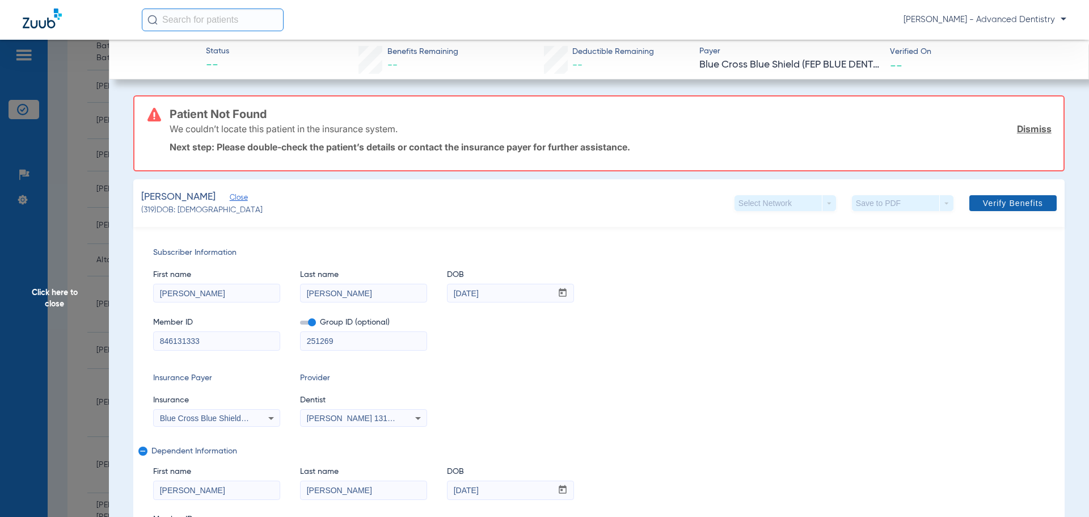
click at [1008, 205] on span "Verify Benefits" at bounding box center [1013, 202] width 60 height 9
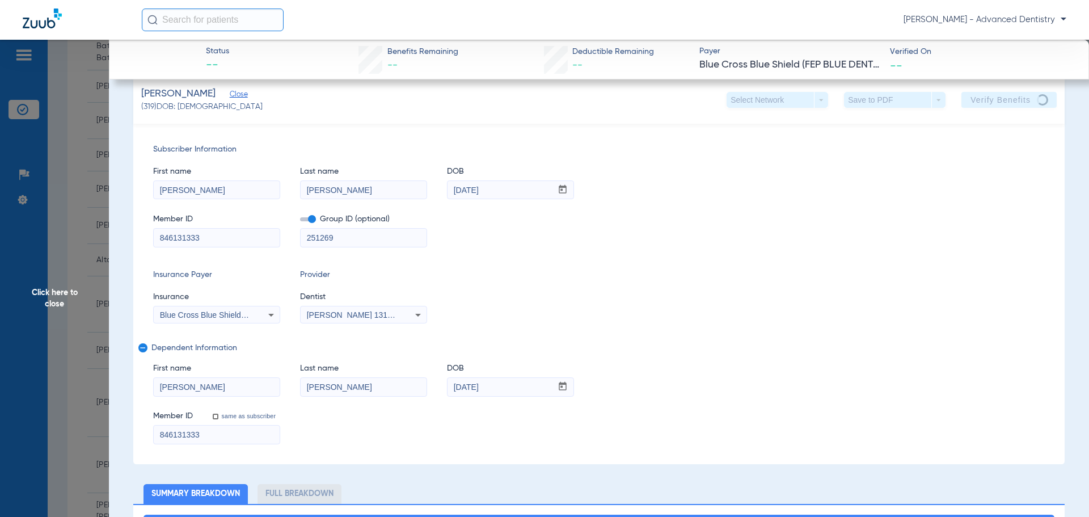
scroll to position [0, 0]
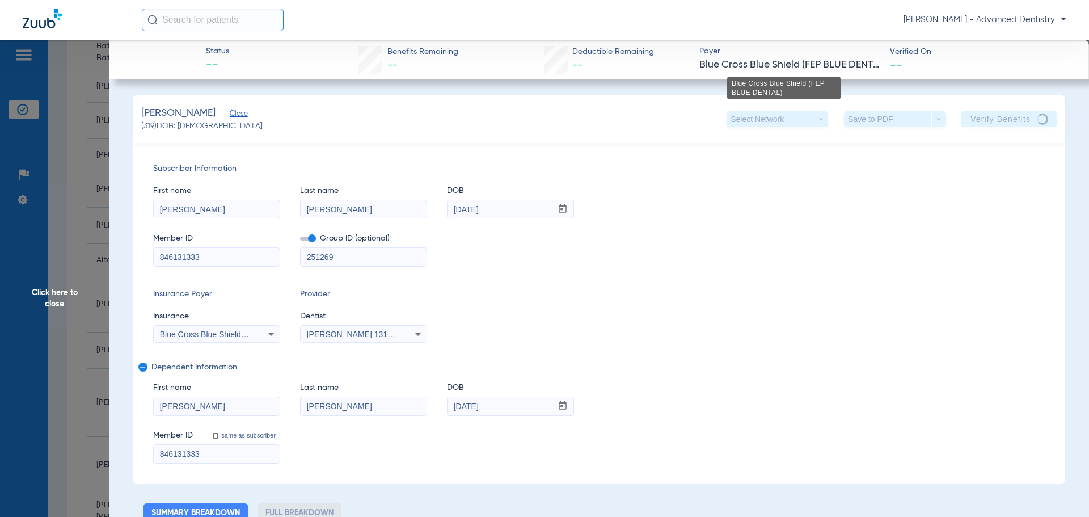
click at [780, 69] on span "Blue Cross Blue Shield (FEP BLUE DENTAL)" at bounding box center [789, 65] width 181 height 14
click at [721, 177] on div "First name Dan Last name Ulbert DOB mm / dd / yyyy 10/07/1964" at bounding box center [599, 197] width 892 height 44
click at [39, 300] on span "Click here to close" at bounding box center [54, 298] width 109 height 517
